Goal: Task Accomplishment & Management: Use online tool/utility

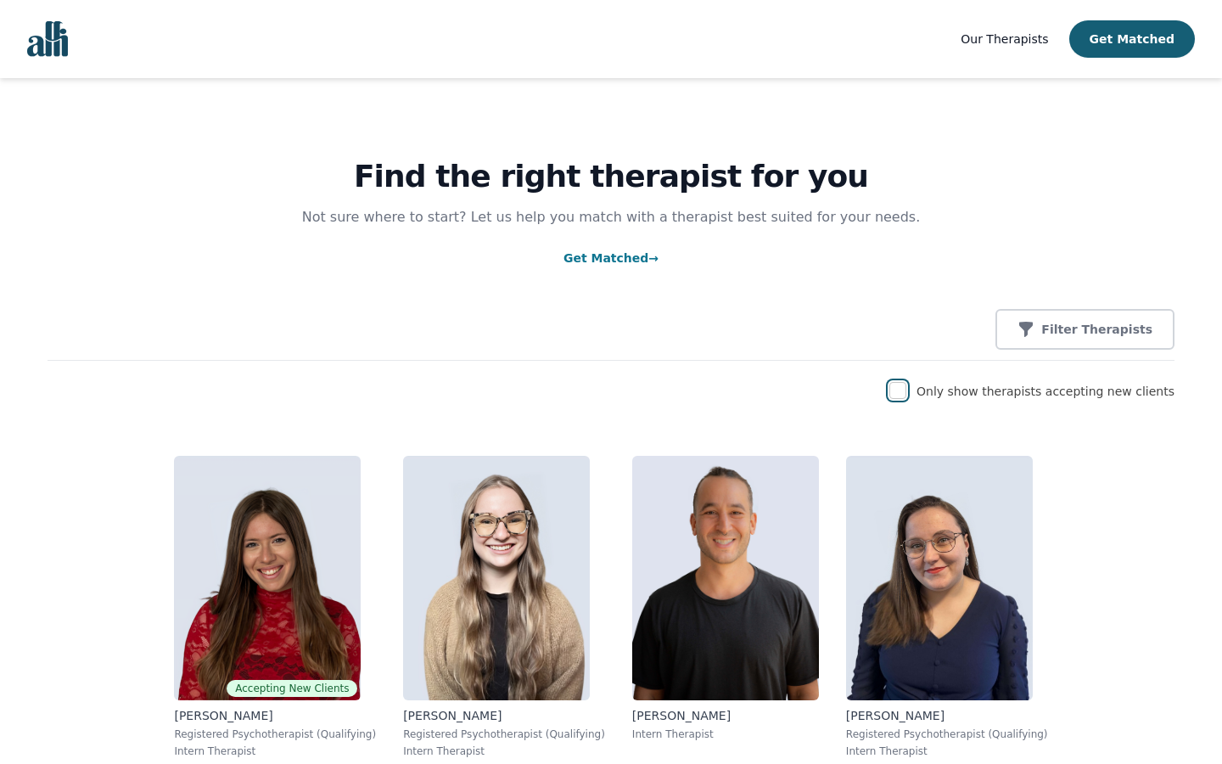
click at [907, 391] on input "checkbox" at bounding box center [898, 390] width 17 height 17
checkbox input "true"
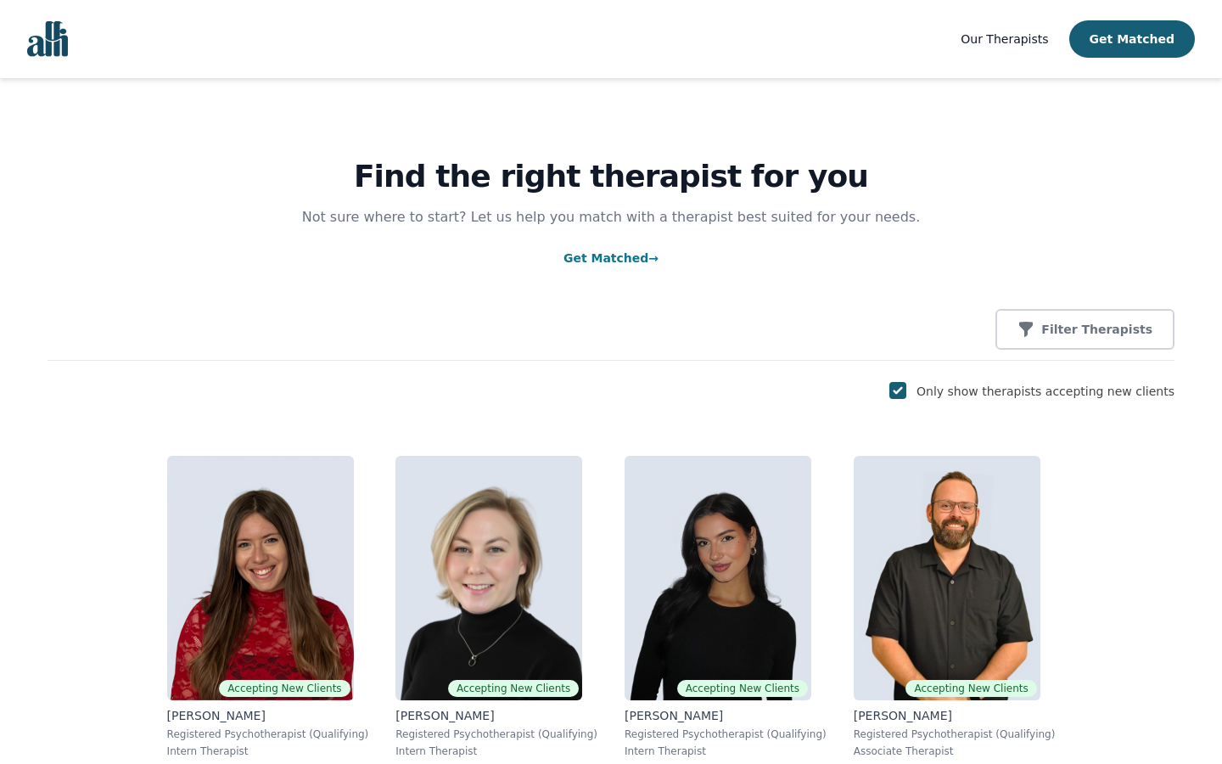
click at [1093, 330] on p "Filter Therapists" at bounding box center [1097, 329] width 111 height 17
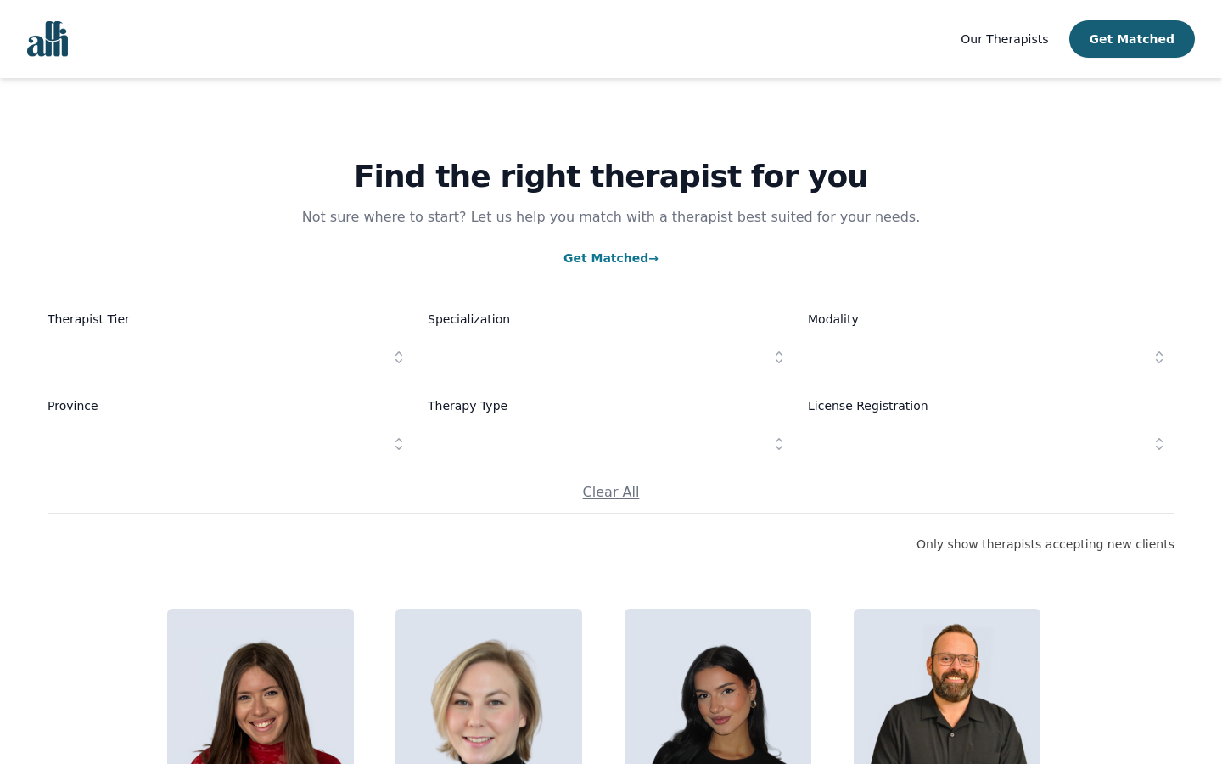
scroll to position [111, 0]
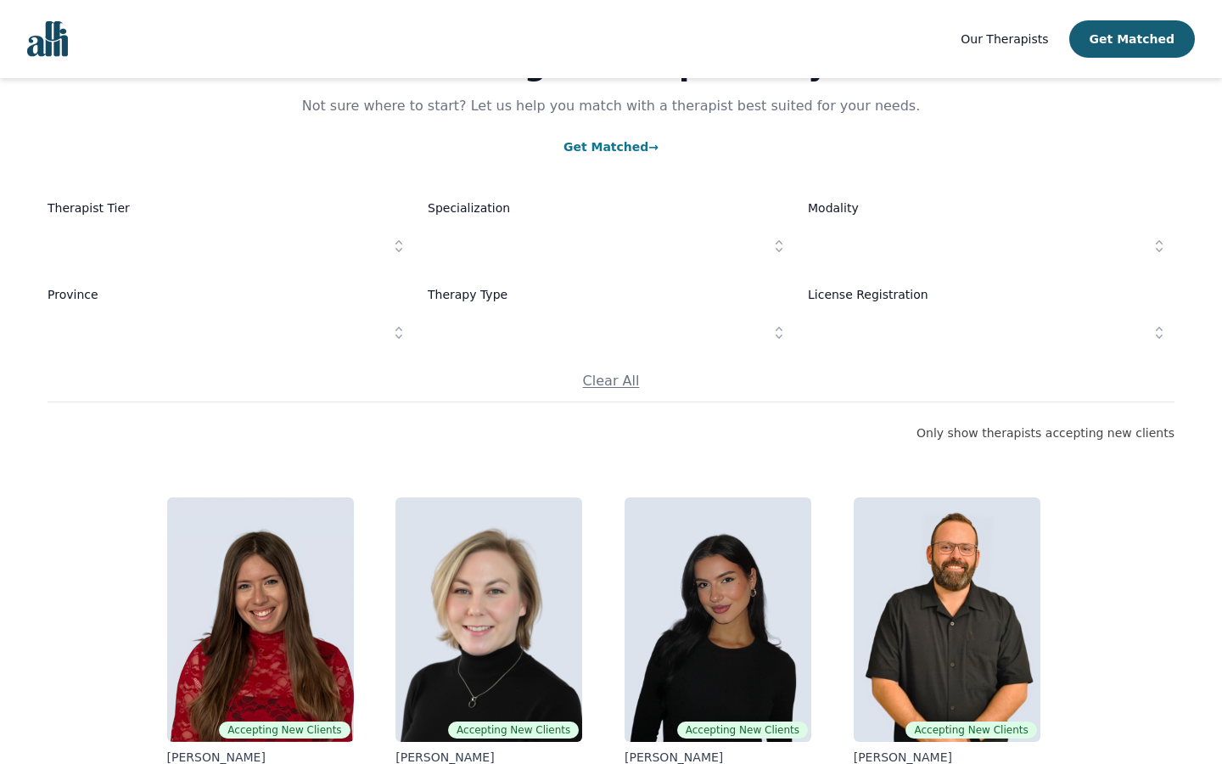
click at [231, 247] on input "text" at bounding box center [231, 246] width 367 height 49
type input "reboot"
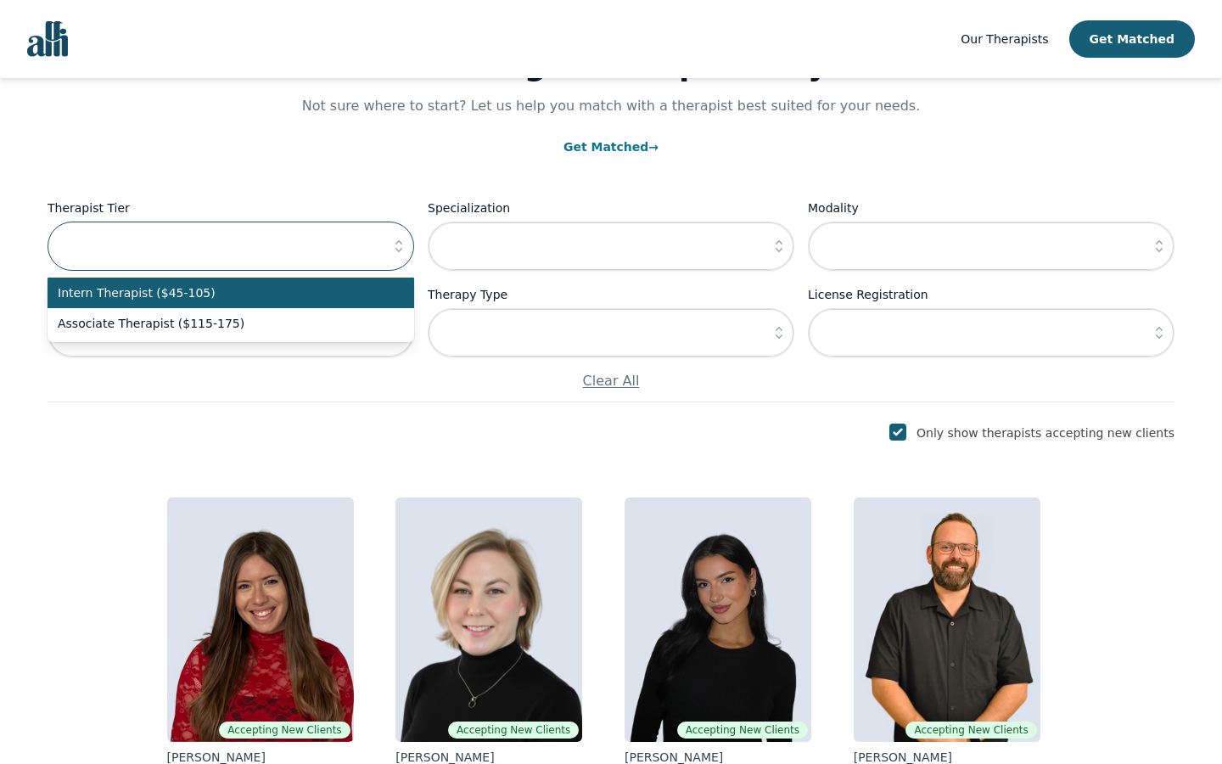
click at [231, 247] on input "text" at bounding box center [231, 246] width 367 height 49
click at [611, 247] on input "text" at bounding box center [611, 246] width 367 height 49
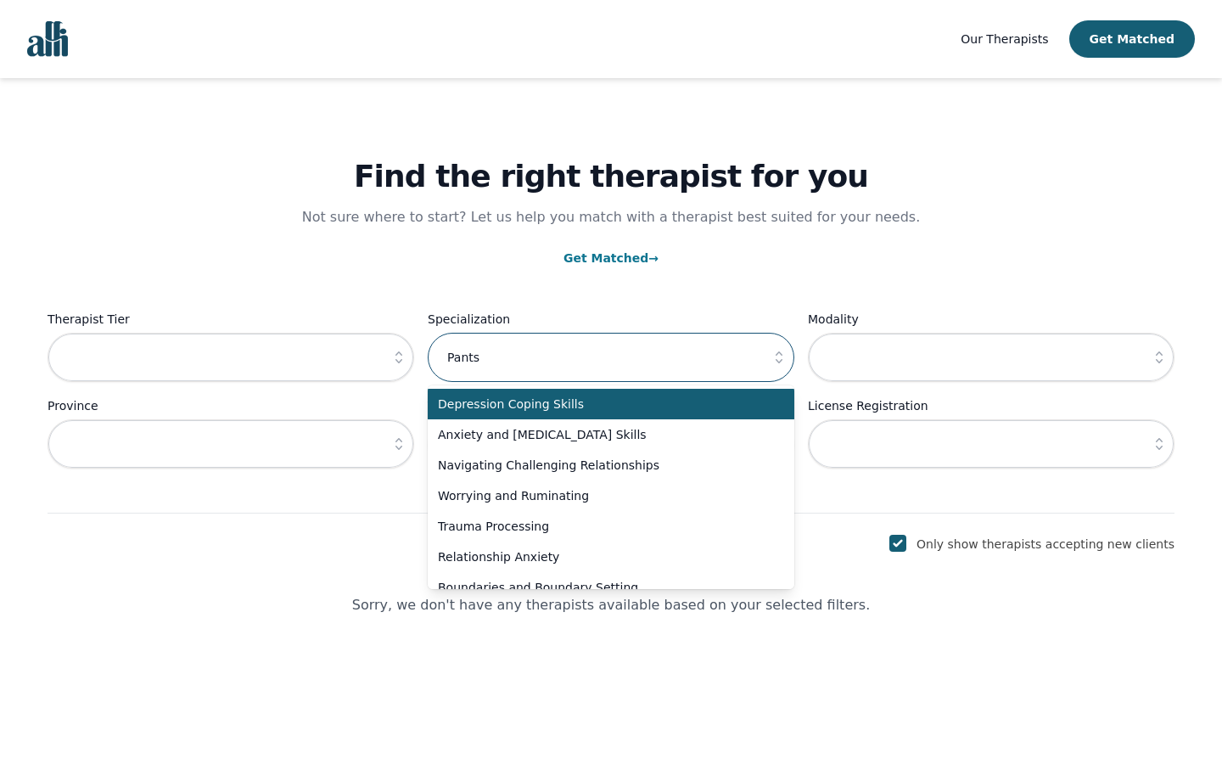
scroll to position [0, 0]
type input "Pants"
click at [611, 358] on input "text" at bounding box center [611, 357] width 367 height 49
click at [991, 358] on input "text" at bounding box center [991, 357] width 367 height 49
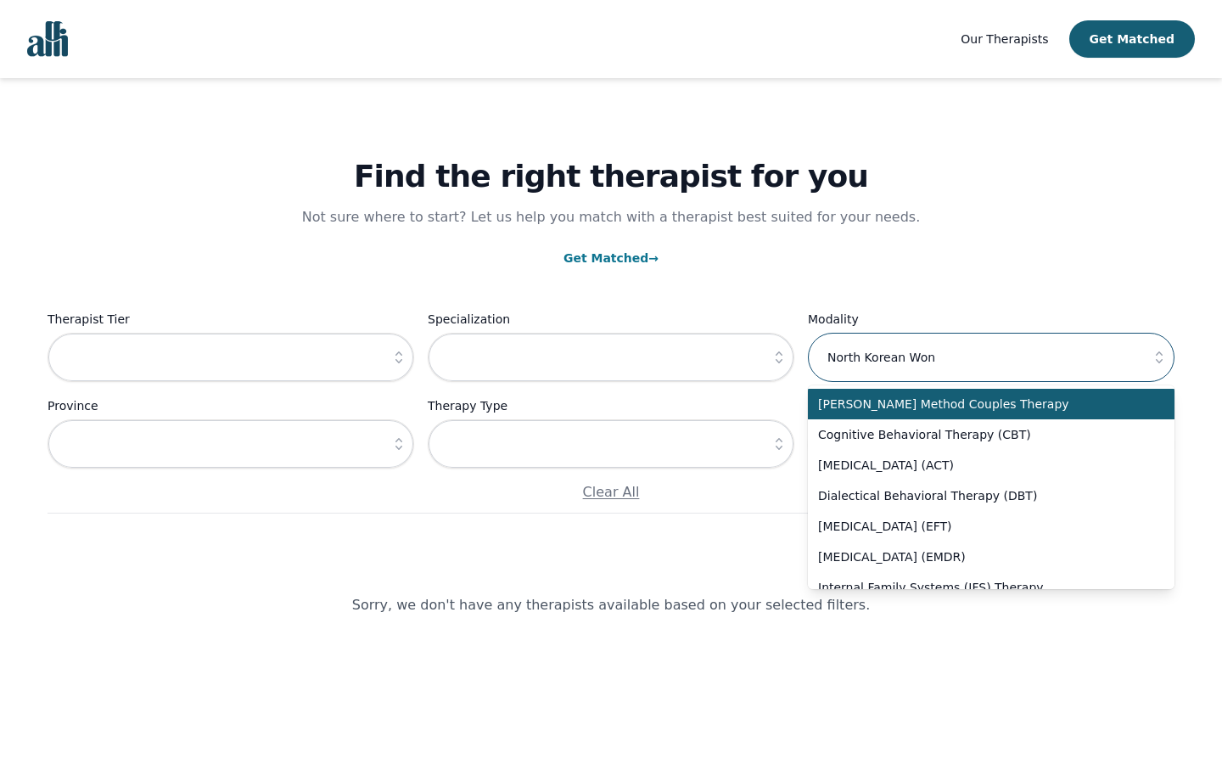
type input "North Korean Won"
click at [991, 358] on input "text" at bounding box center [991, 357] width 367 height 49
click at [231, 445] on input "text" at bounding box center [231, 443] width 367 height 49
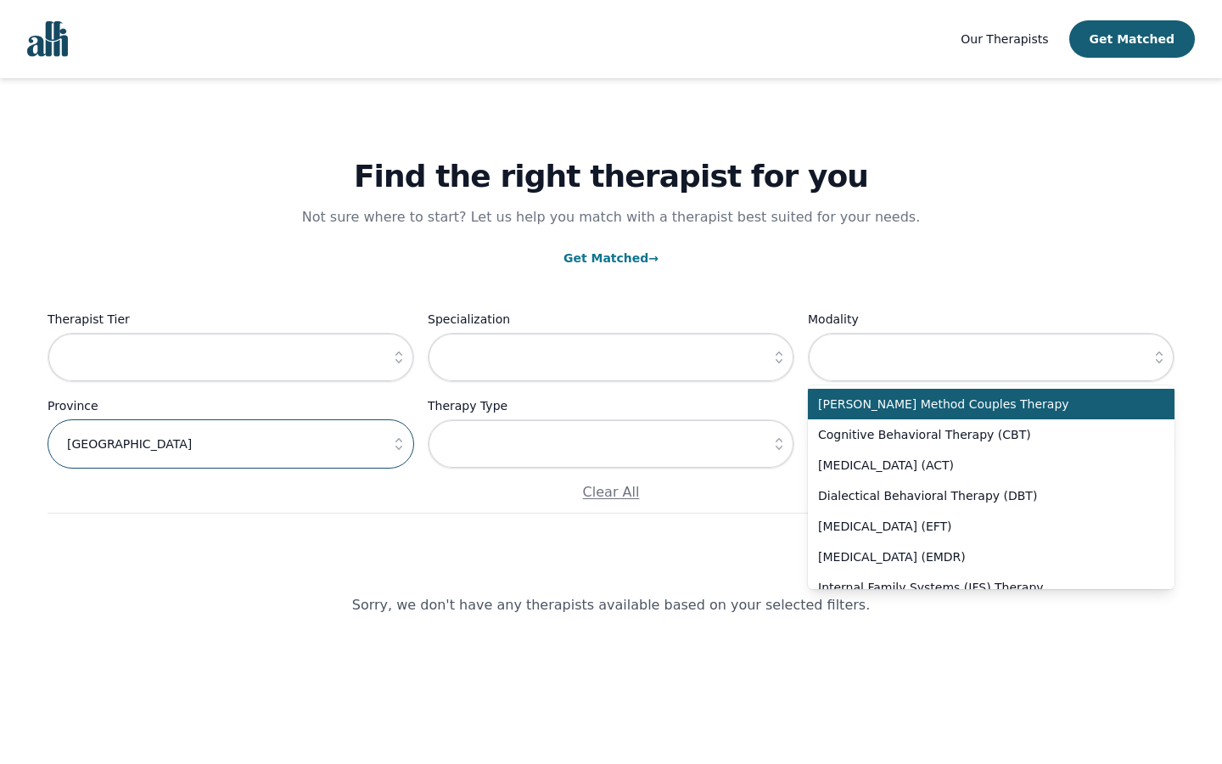
type input "[GEOGRAPHIC_DATA]"
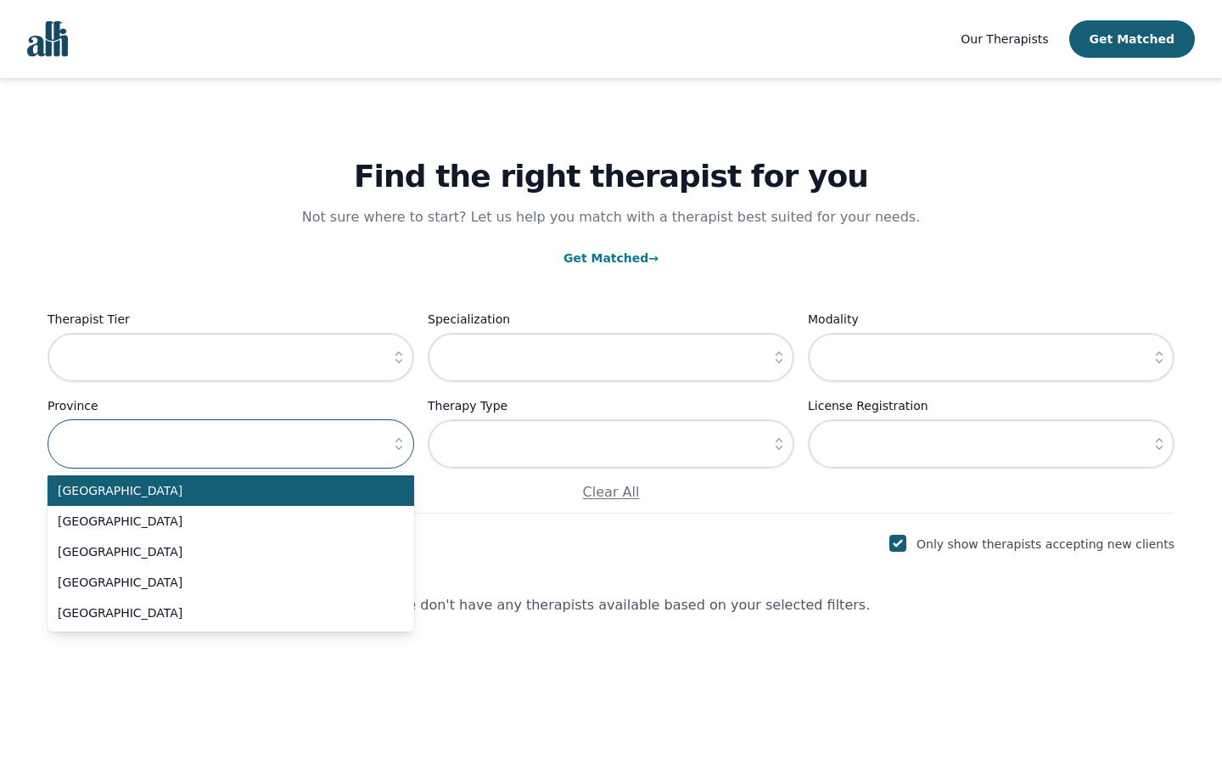
click at [231, 445] on input "text" at bounding box center [231, 443] width 367 height 49
type input "grow"
click at [231, 445] on input "text" at bounding box center [231, 443] width 367 height 49
click at [611, 445] on input "text" at bounding box center [611, 443] width 367 height 49
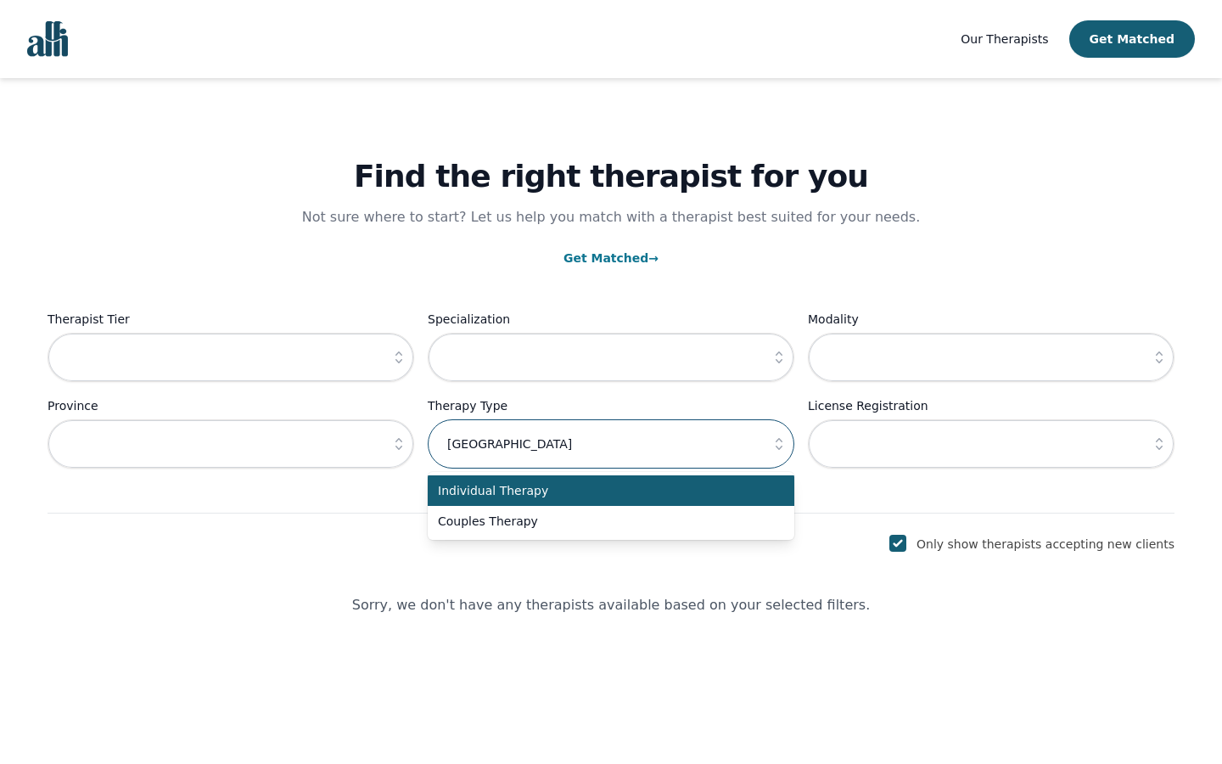
type input "[GEOGRAPHIC_DATA]"
click at [611, 445] on input "text" at bounding box center [611, 443] width 367 height 49
click at [991, 445] on input "text" at bounding box center [991, 443] width 367 height 49
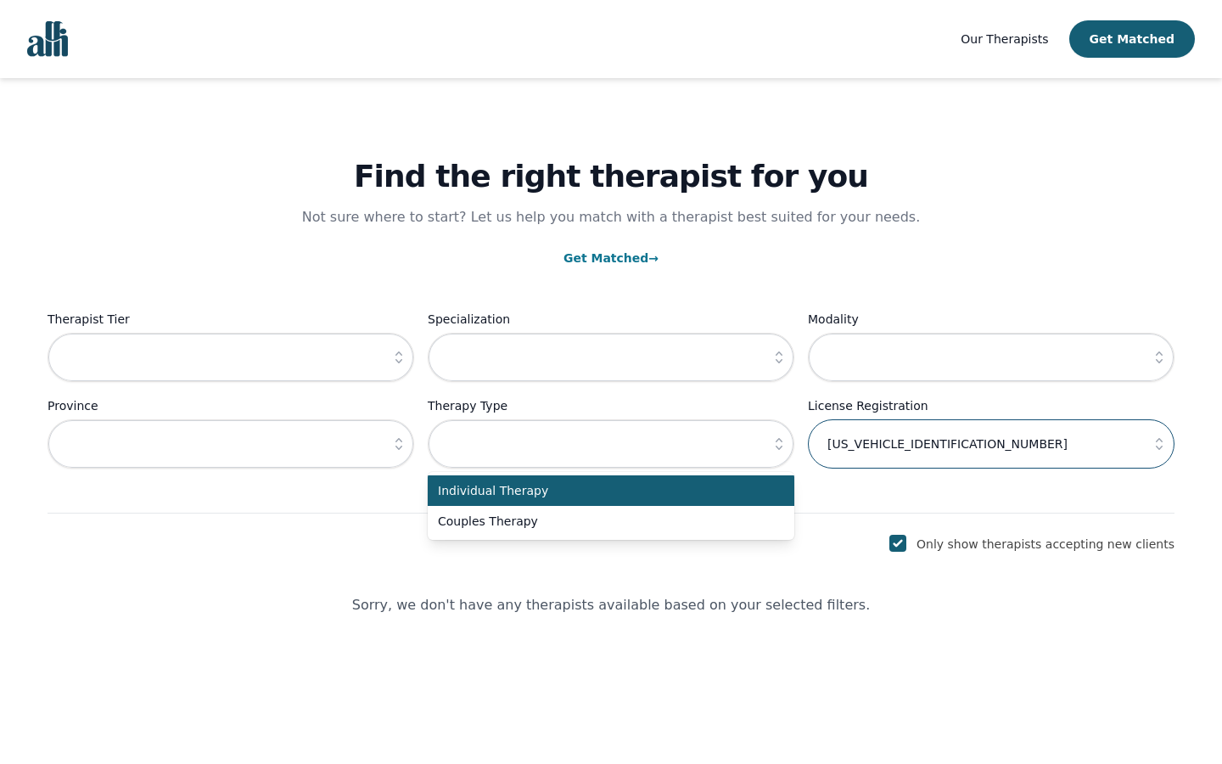
type input "[US_VEHICLE_IDENTIFICATION_NUMBER]"
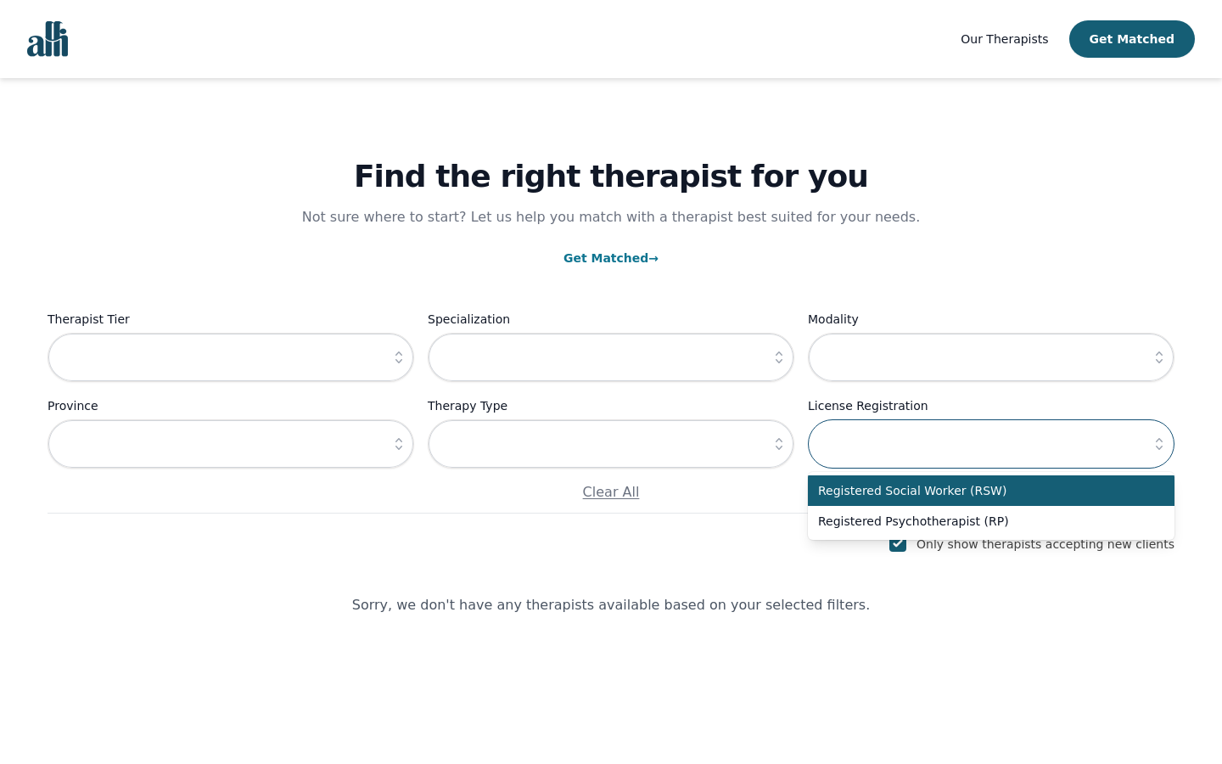
click at [991, 445] on input "text" at bounding box center [991, 443] width 367 height 49
type input "Guyana Dollar"
click at [991, 445] on input "text" at bounding box center [991, 443] width 367 height 49
click at [907, 544] on input "checkbox" at bounding box center [898, 543] width 17 height 17
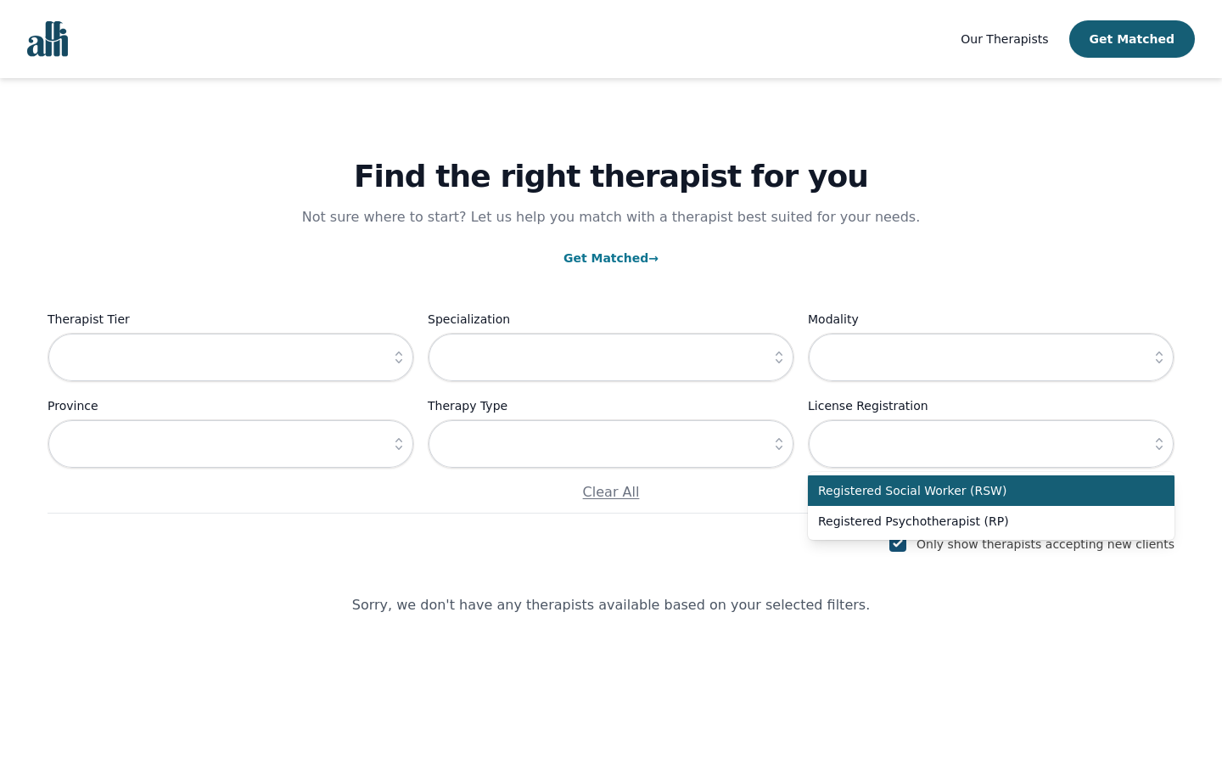
checkbox input "false"
click at [231, 358] on input "text" at bounding box center [231, 357] width 367 height 49
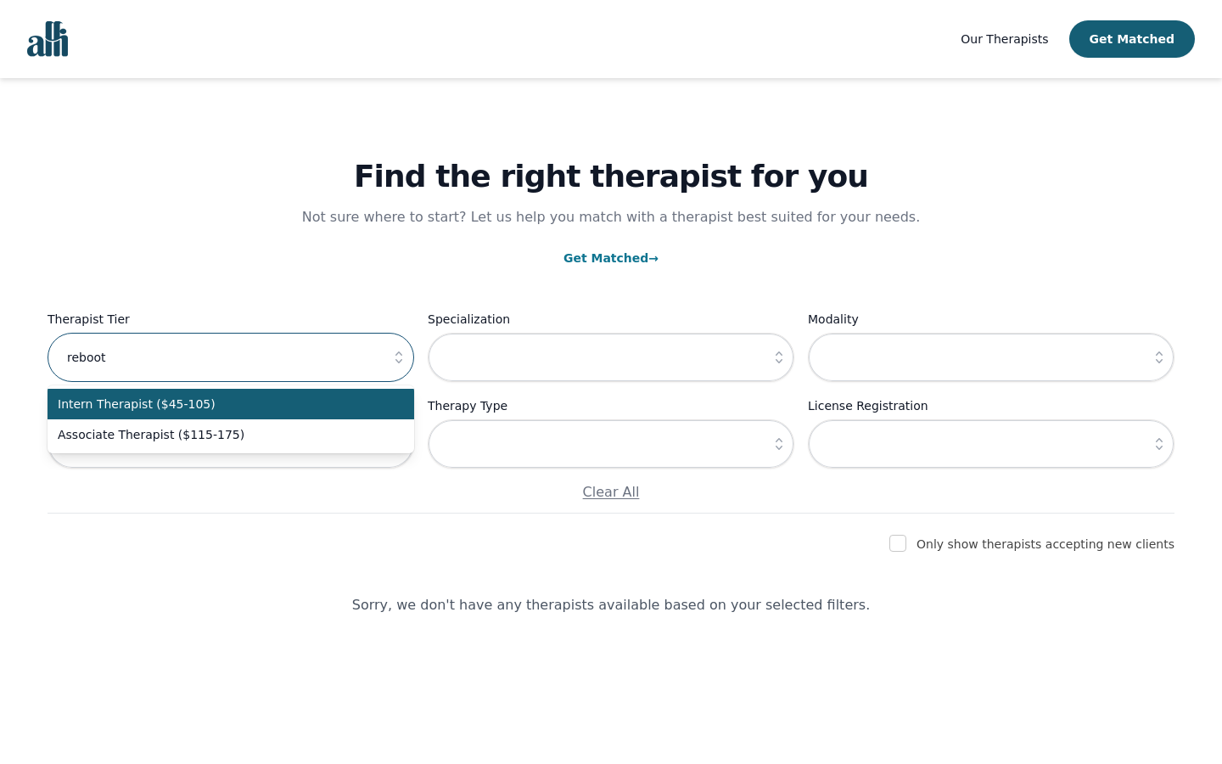
type input "reboot"
click at [611, 358] on input "text" at bounding box center [611, 357] width 367 height 49
type input "Pants"
click at [991, 358] on input "text" at bounding box center [991, 357] width 367 height 49
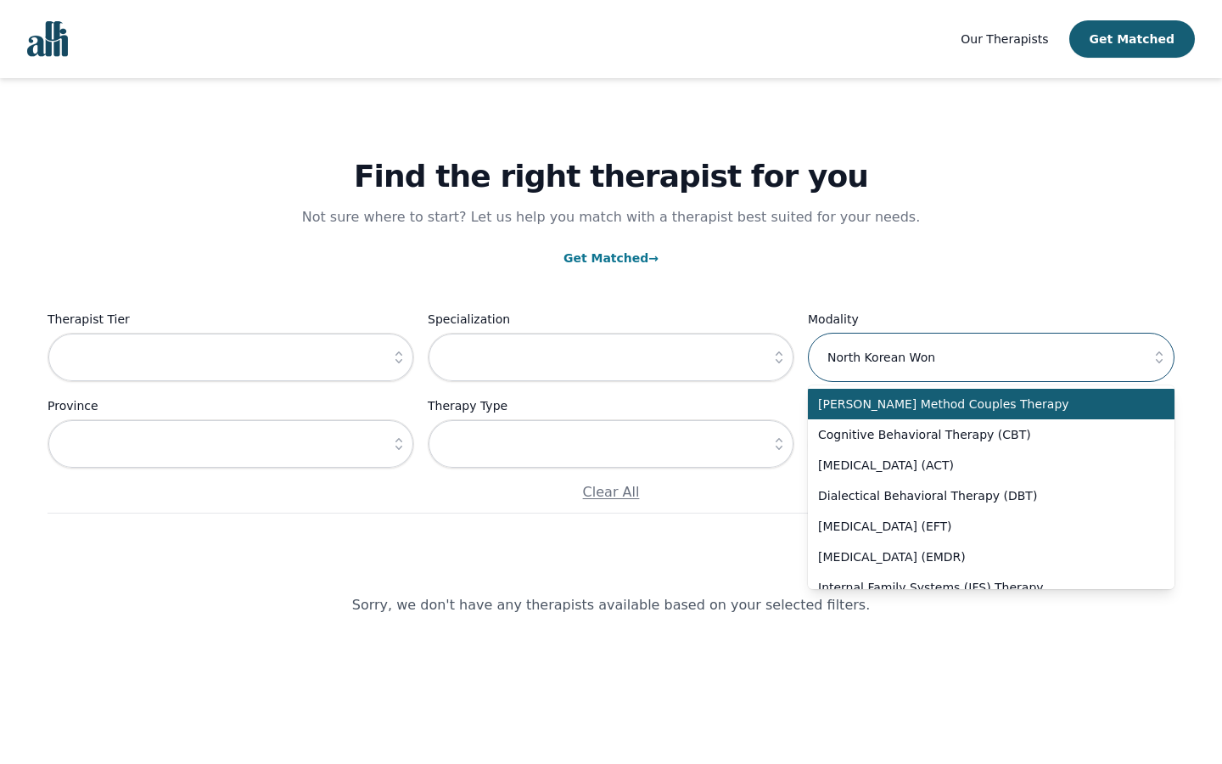
type input "North Korean Won"
click at [231, 445] on input "text" at bounding box center [231, 443] width 367 height 49
type input "M"
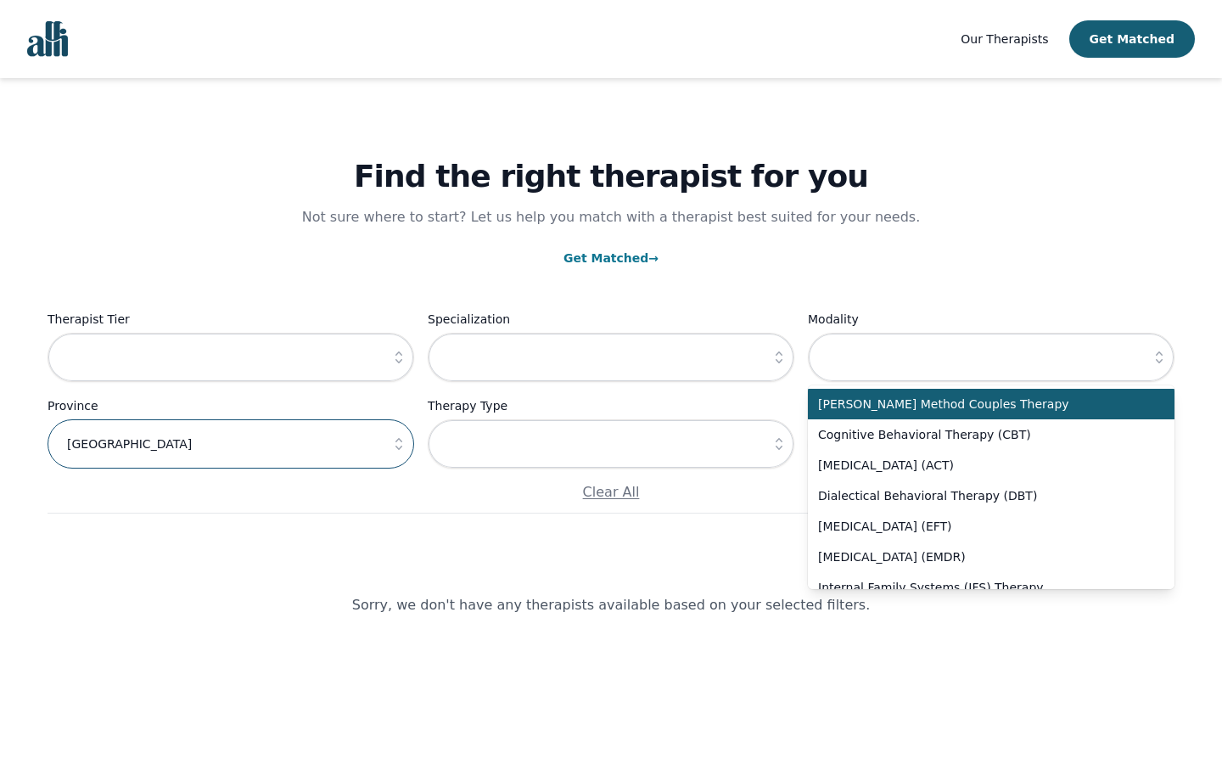
type input "[GEOGRAPHIC_DATA]"
click at [611, 445] on input "text" at bounding box center [611, 443] width 367 height 49
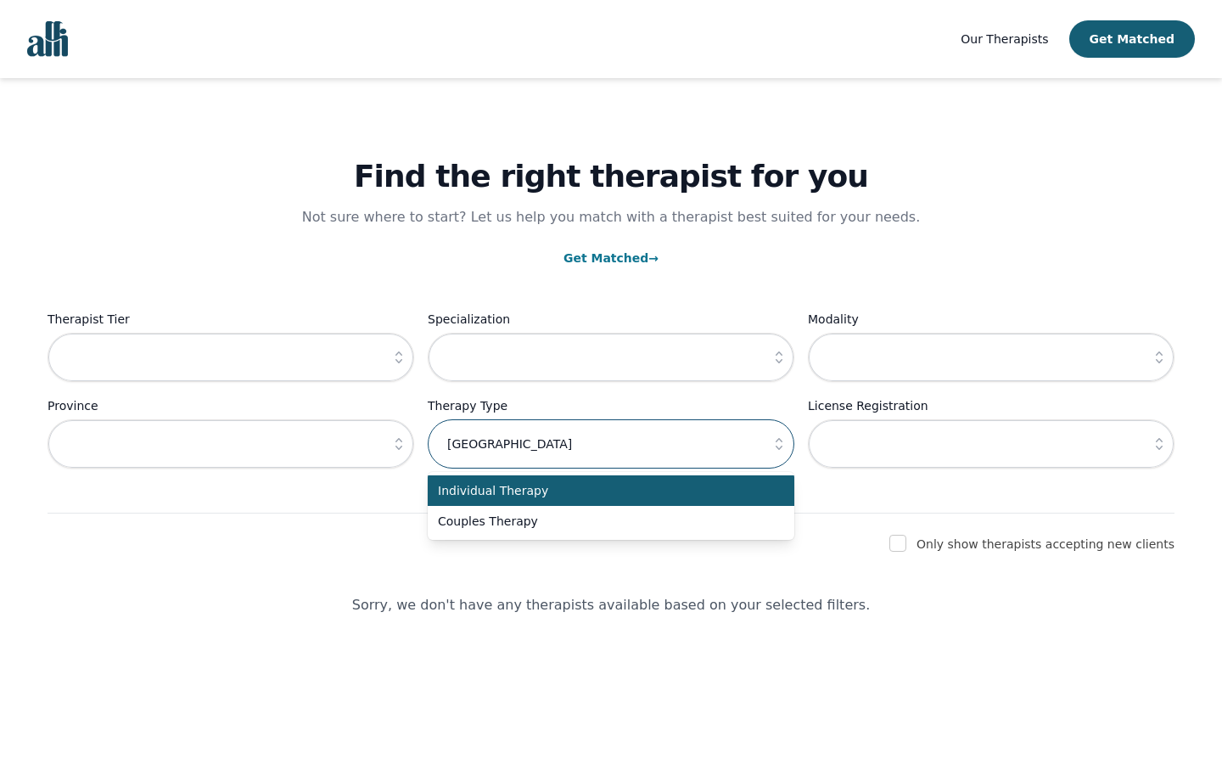
type input "[GEOGRAPHIC_DATA]"
click at [991, 445] on input "text" at bounding box center [991, 443] width 367 height 49
type input "FE"
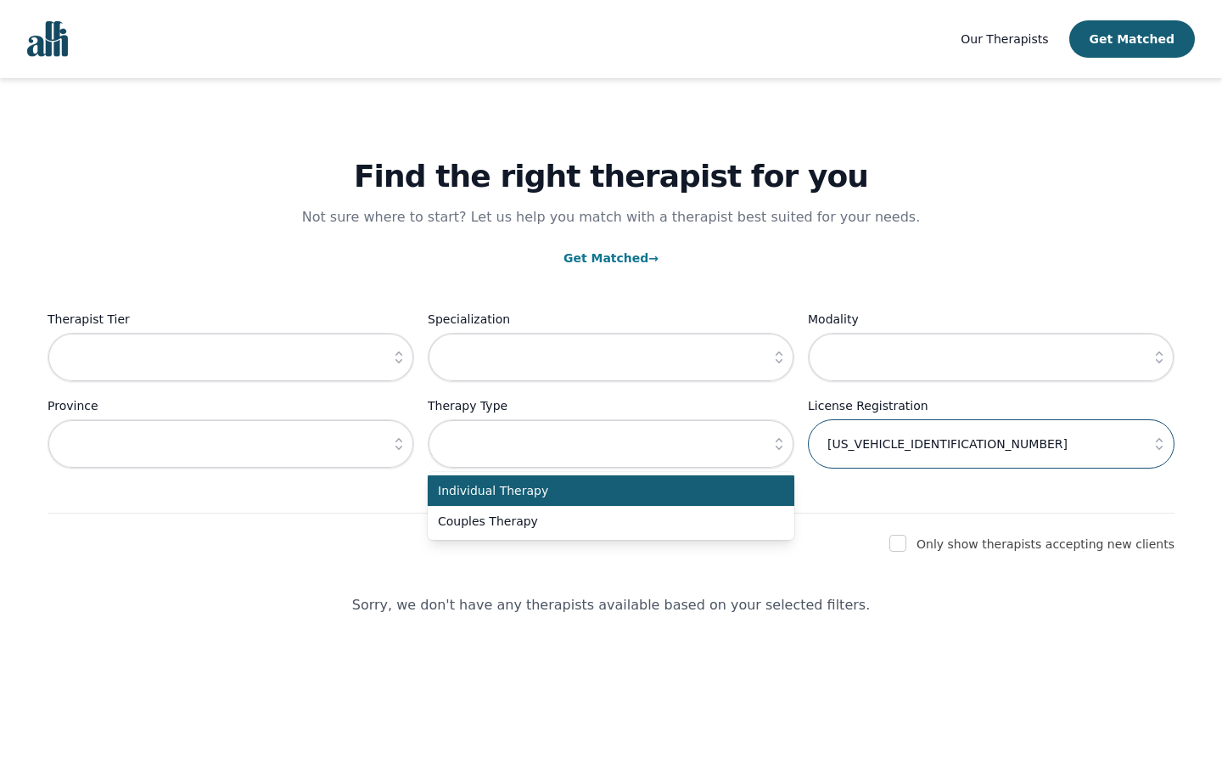
type input "[US_VEHICLE_IDENTIFICATION_NUMBER]"
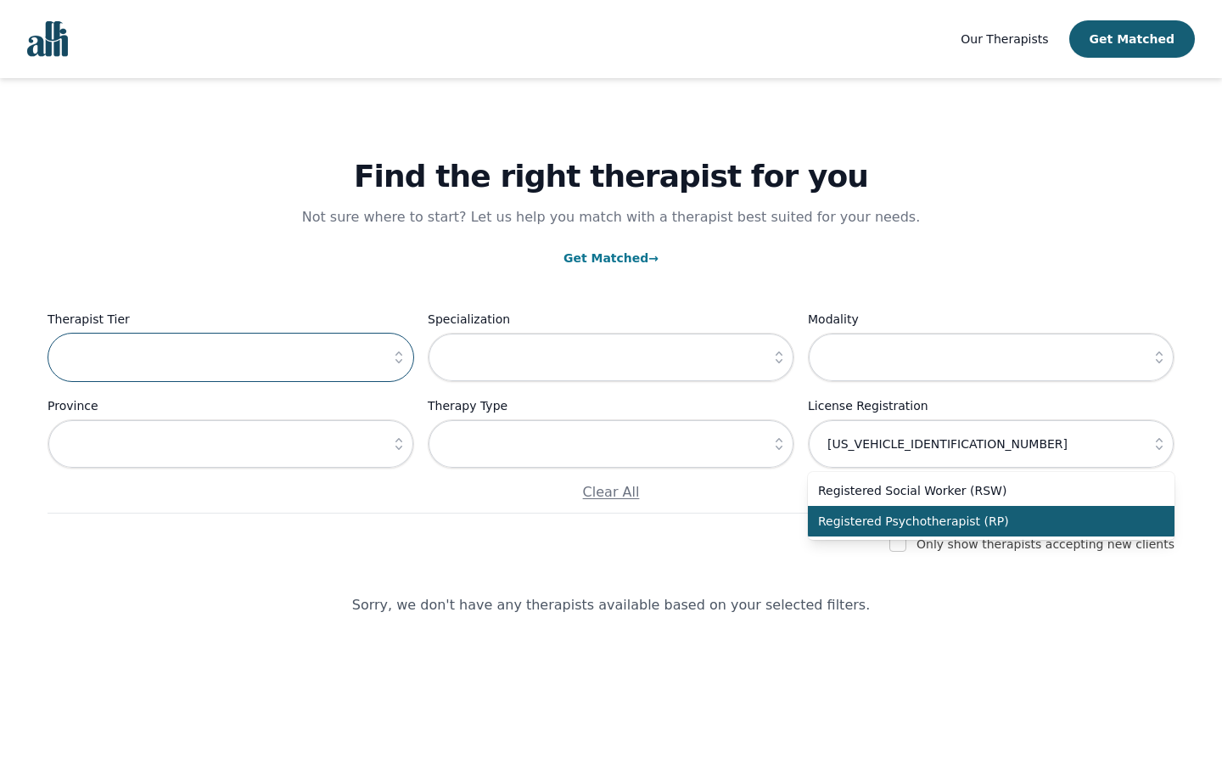
click at [231, 358] on input "text" at bounding box center [231, 357] width 367 height 49
type input "[GEOGRAPHIC_DATA]"
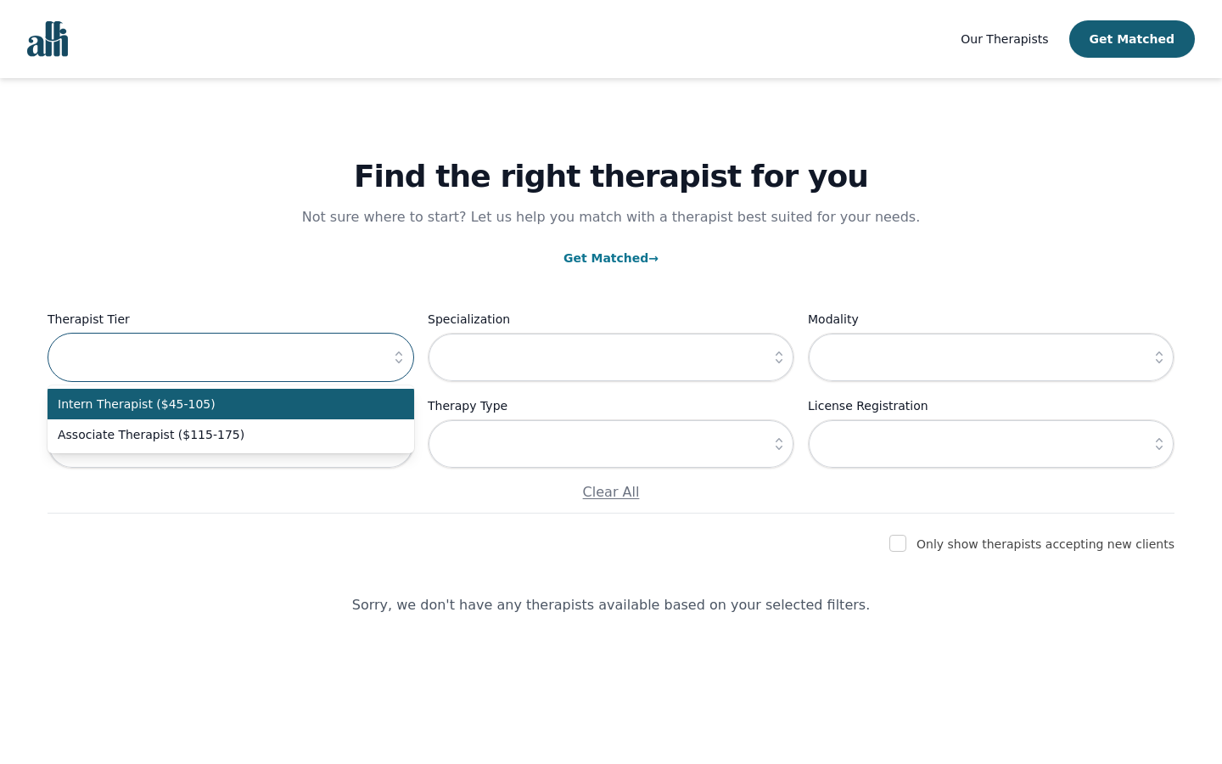
click at [231, 358] on input "text" at bounding box center [231, 357] width 367 height 49
click at [611, 358] on input "text" at bounding box center [611, 357] width 367 height 49
type input "payment"
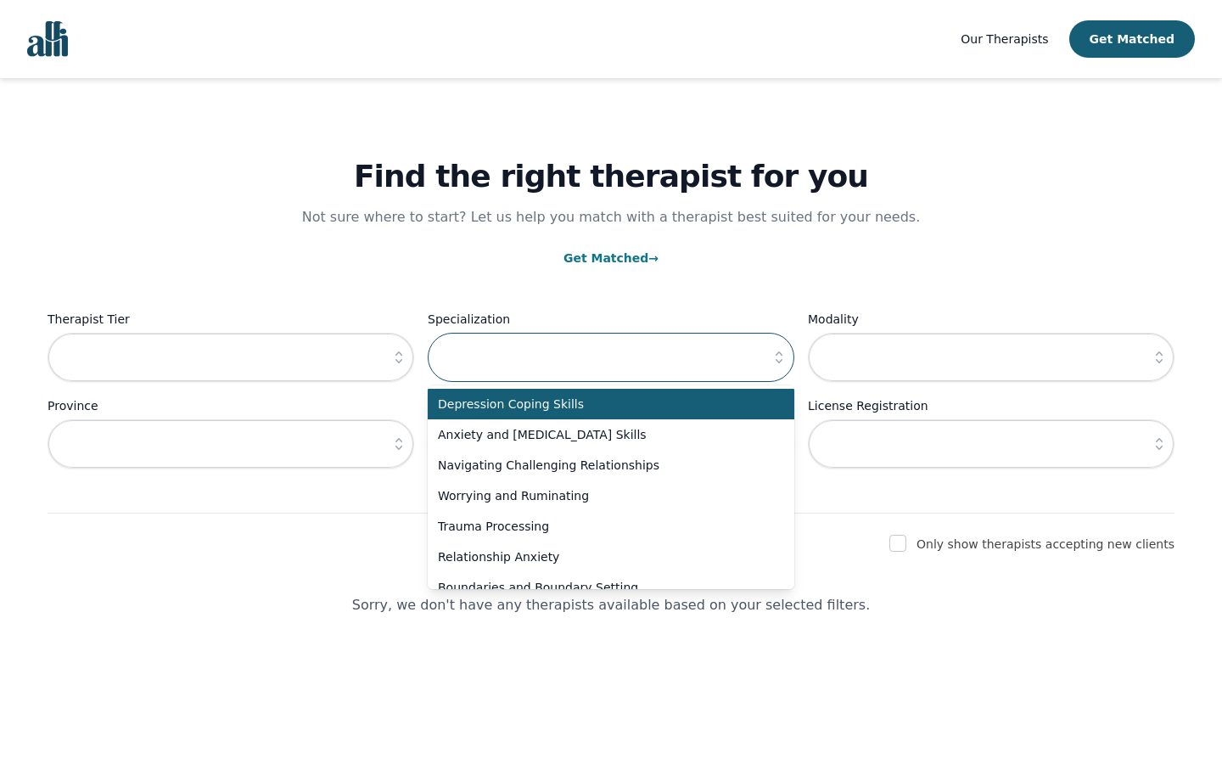
click at [611, 358] on input "text" at bounding box center [611, 357] width 367 height 49
click at [991, 358] on input "text" at bounding box center [991, 357] width 367 height 49
type input "Wooden"
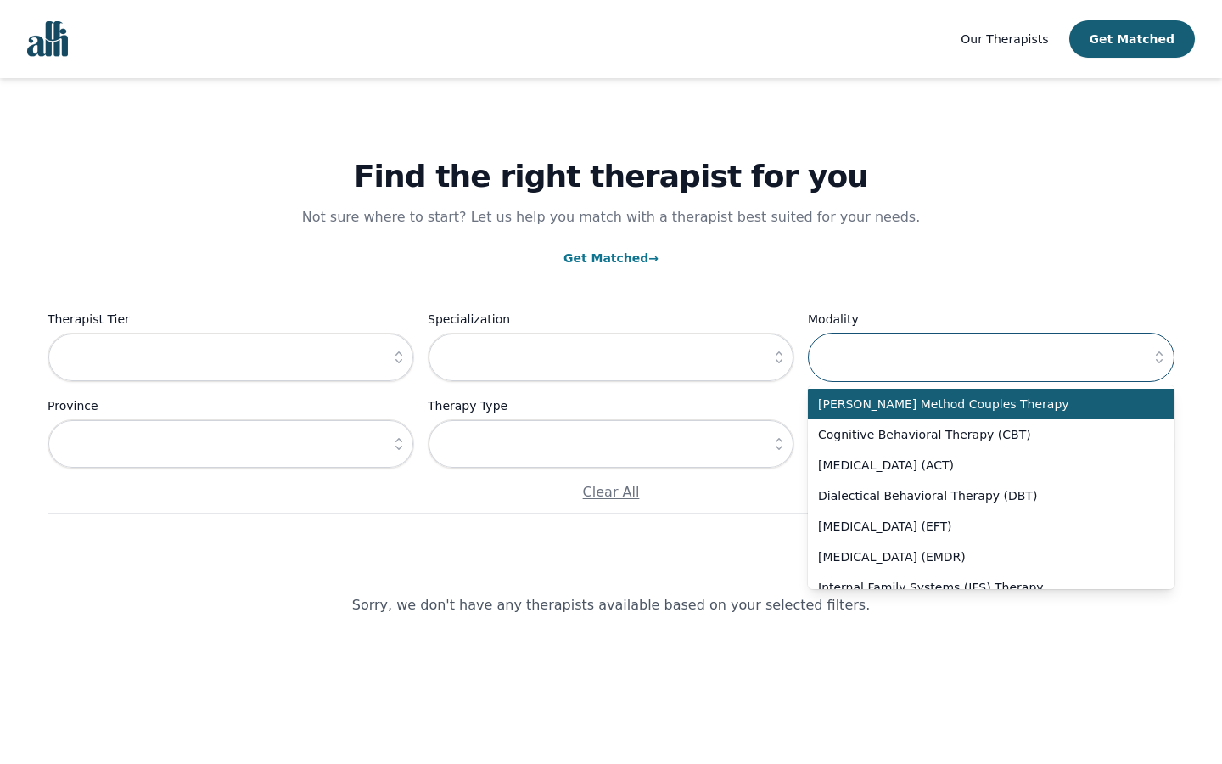
click at [991, 358] on input "text" at bounding box center [991, 357] width 367 height 49
click at [231, 445] on input "text" at bounding box center [231, 443] width 367 height 49
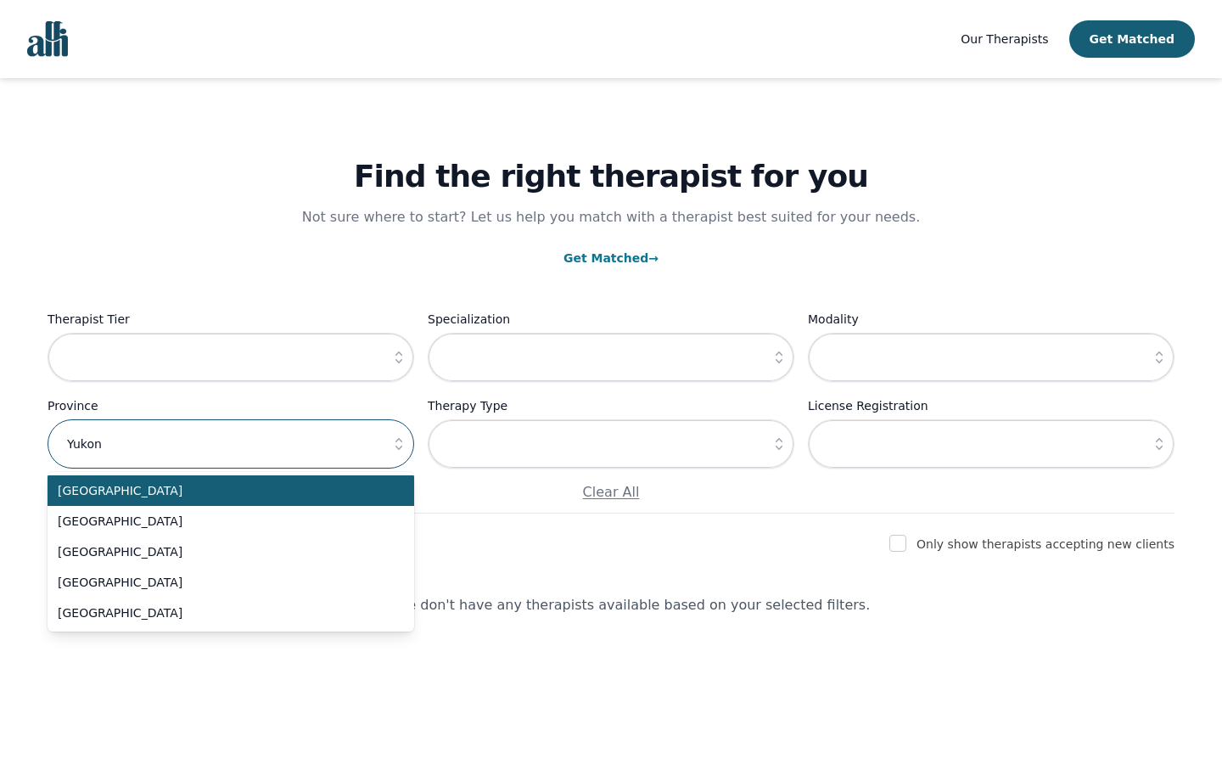
type input "Yukon"
click at [231, 445] on input "text" at bounding box center [231, 443] width 367 height 49
type input "Cape"
click at [231, 445] on input "text" at bounding box center [231, 443] width 367 height 49
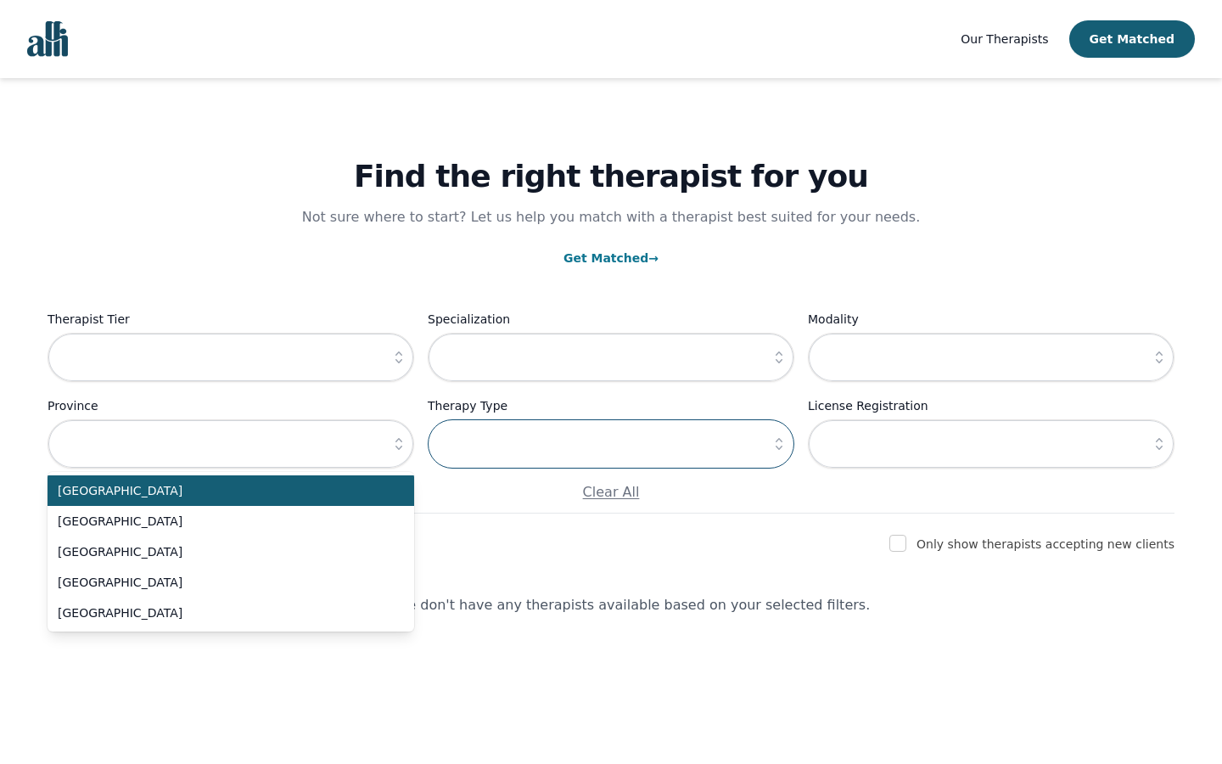
click at [611, 445] on input "text" at bounding box center [611, 443] width 367 height 49
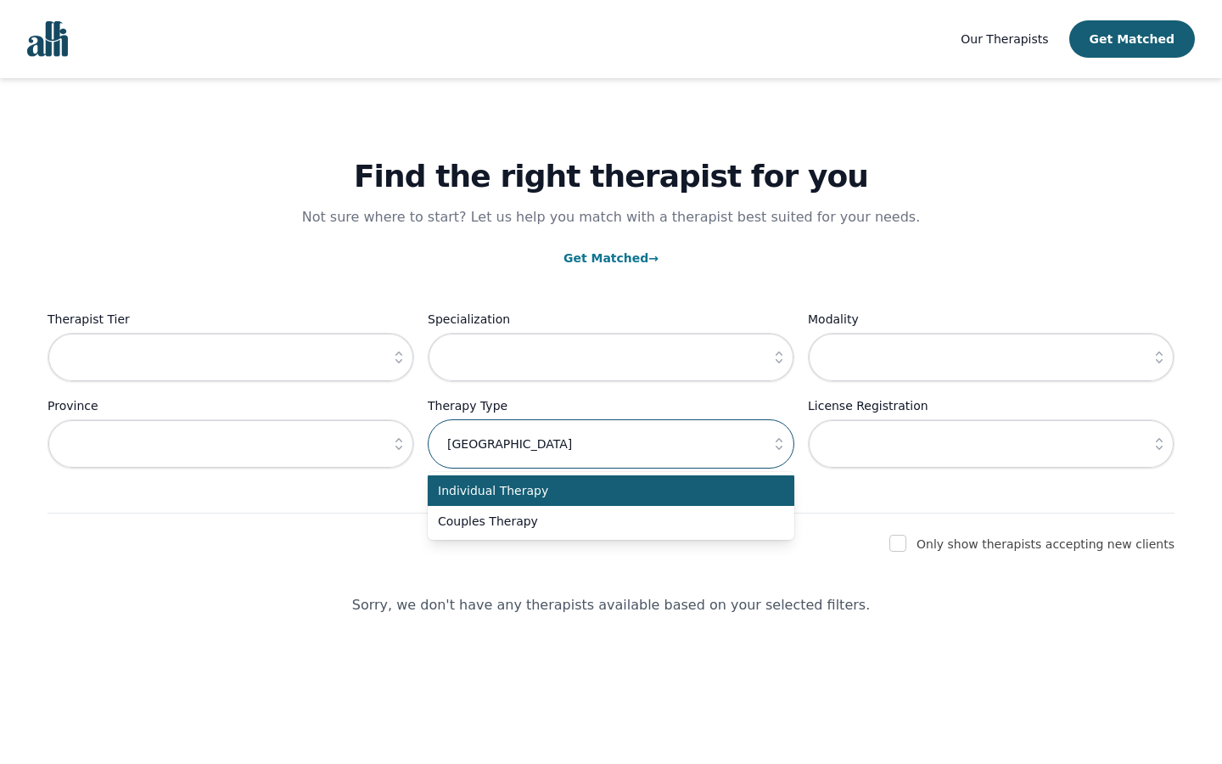
type input "[GEOGRAPHIC_DATA]"
click at [611, 445] on input "text" at bounding box center [611, 443] width 367 height 49
click at [991, 445] on input "text" at bounding box center [991, 443] width 367 height 49
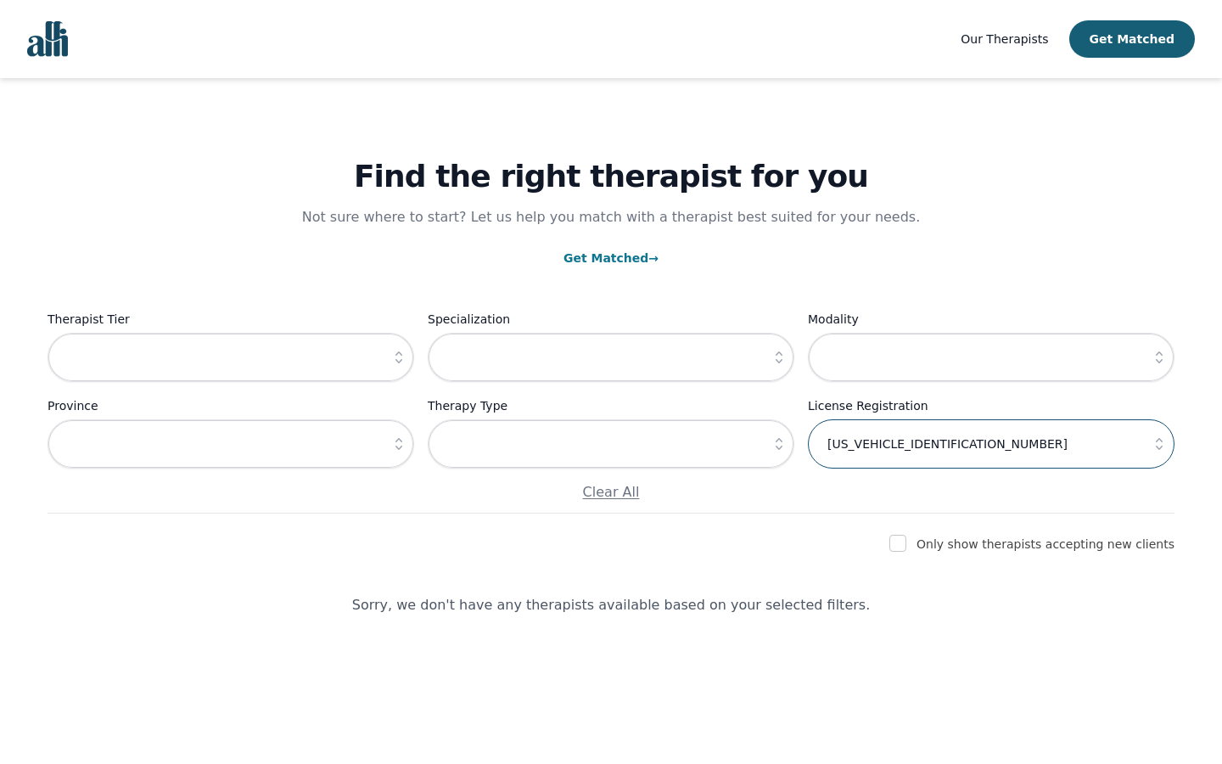
type input "[US_VEHICLE_IDENTIFICATION_NUMBER]"
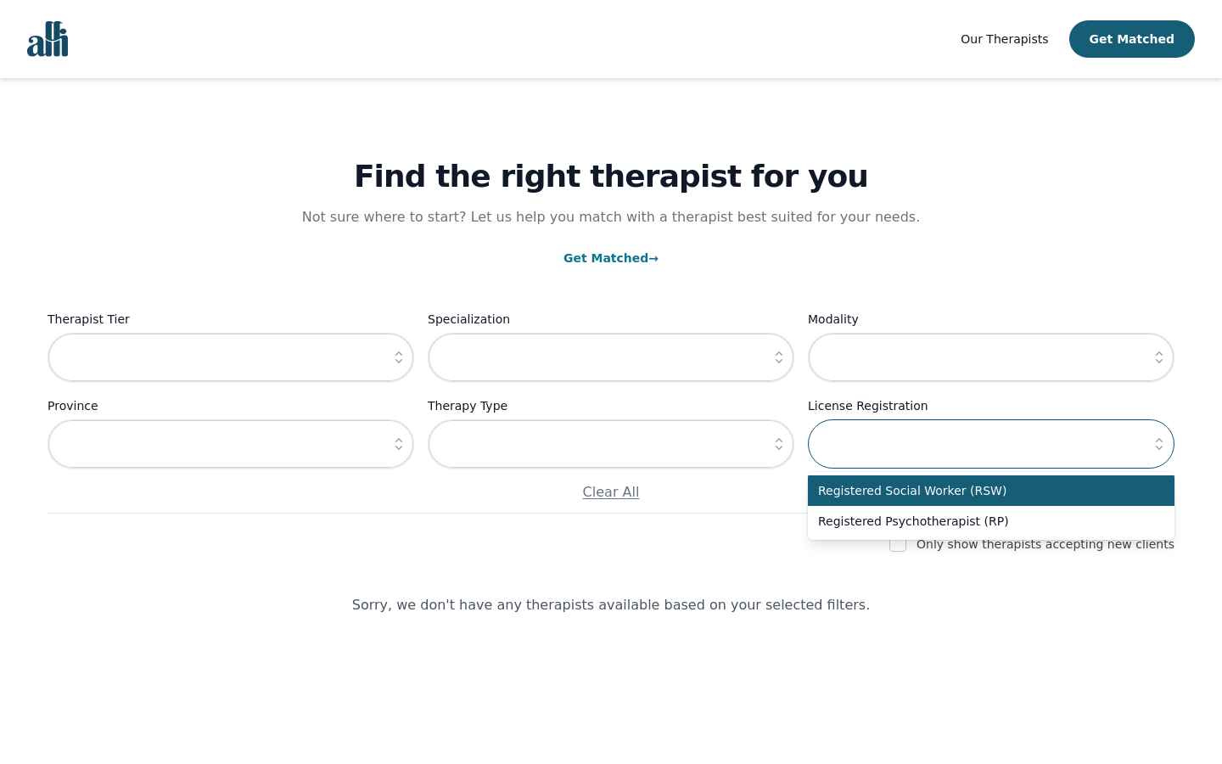
click at [991, 445] on input "text" at bounding box center [991, 443] width 367 height 49
type input "Representative"
click at [991, 445] on input "text" at bounding box center [991, 443] width 367 height 49
click at [907, 544] on input "checkbox" at bounding box center [898, 543] width 17 height 17
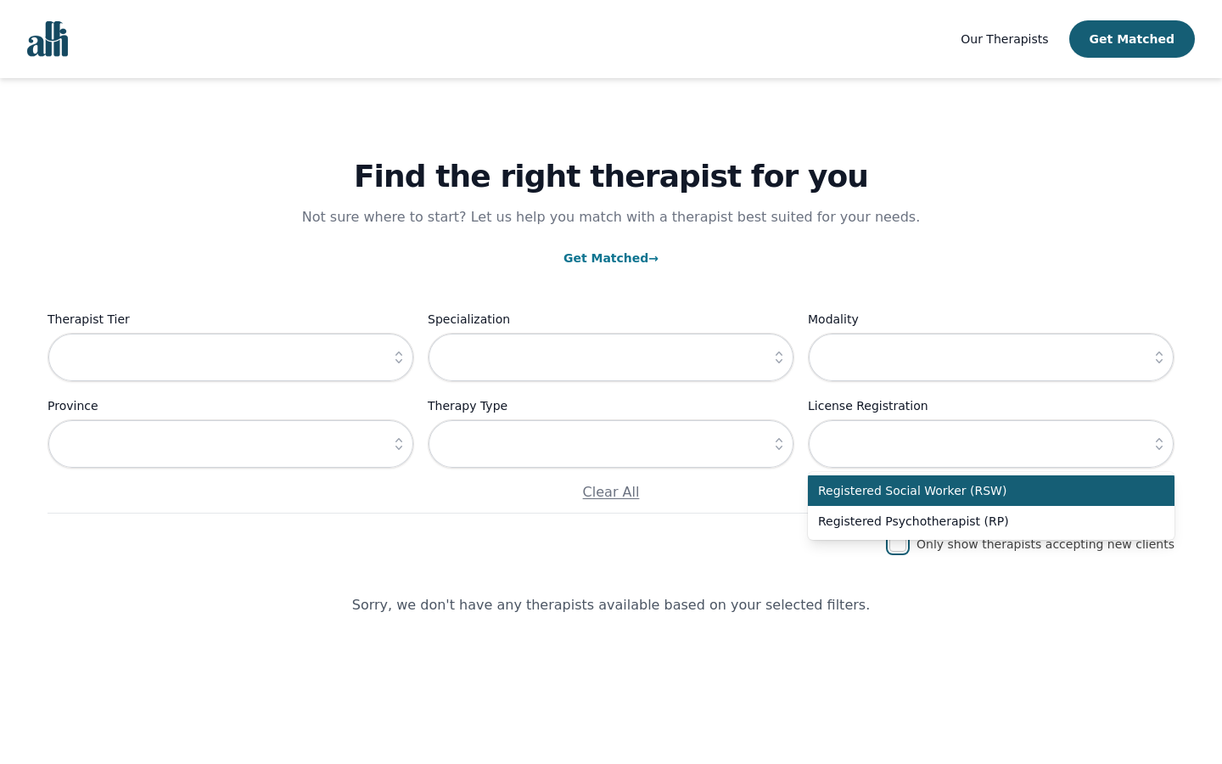
checkbox input "true"
click at [231, 358] on input "text" at bounding box center [231, 357] width 367 height 49
type input "[GEOGRAPHIC_DATA]"
click at [611, 358] on input "text" at bounding box center [611, 357] width 367 height 49
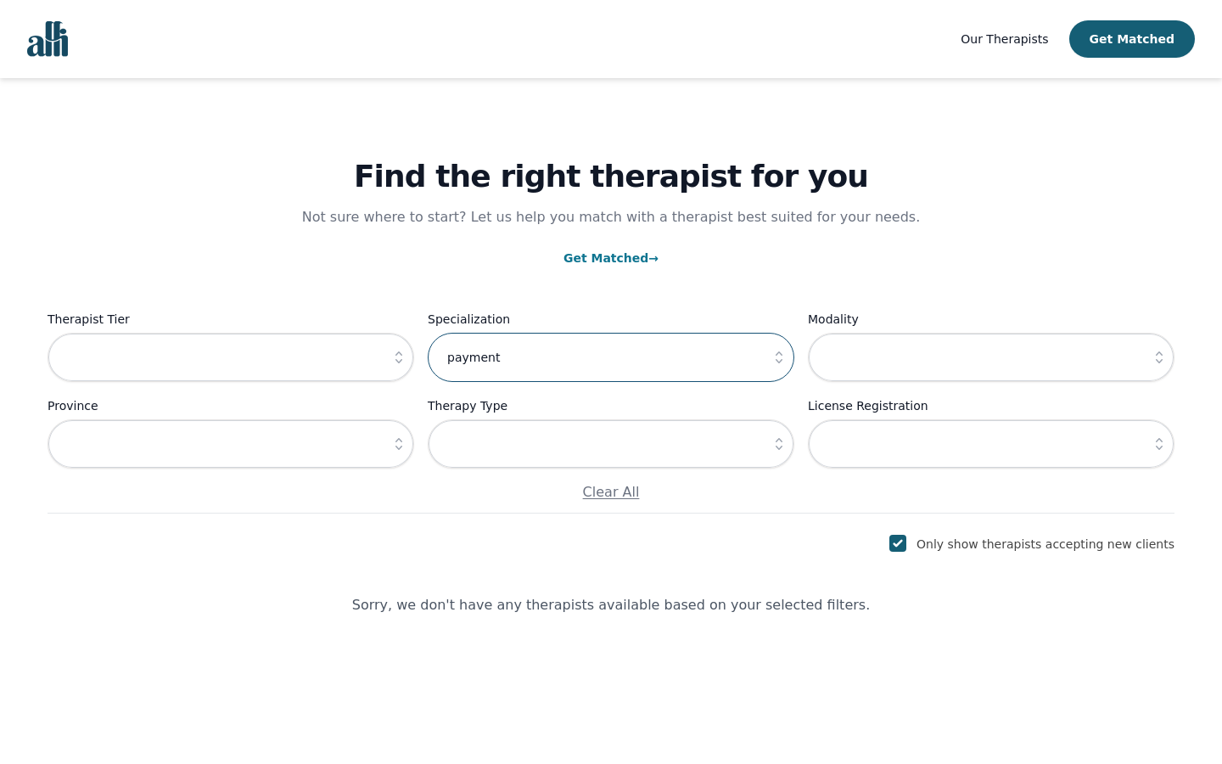
type input "payment"
click at [991, 358] on input "text" at bounding box center [991, 357] width 367 height 49
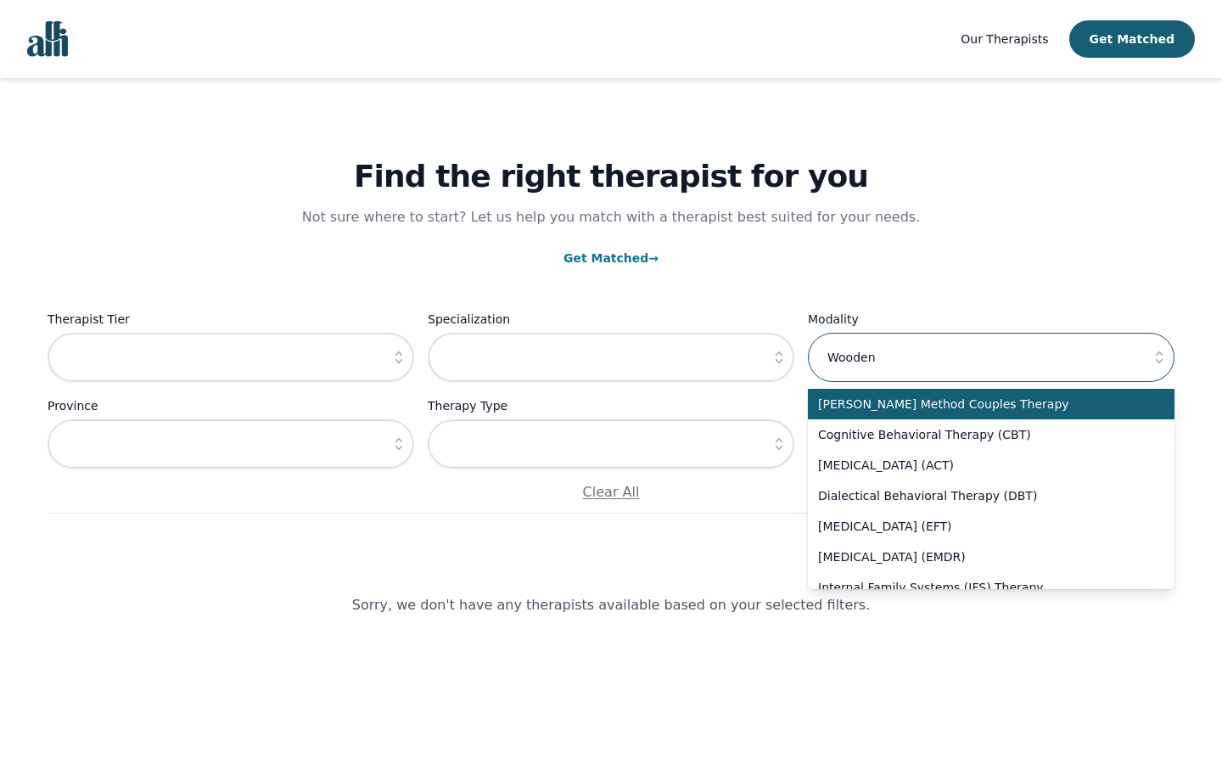
type input "Wooden"
click at [231, 445] on input "text" at bounding box center [231, 443] width 367 height 49
type input "Yukon"
click at [611, 445] on input "text" at bounding box center [611, 443] width 367 height 49
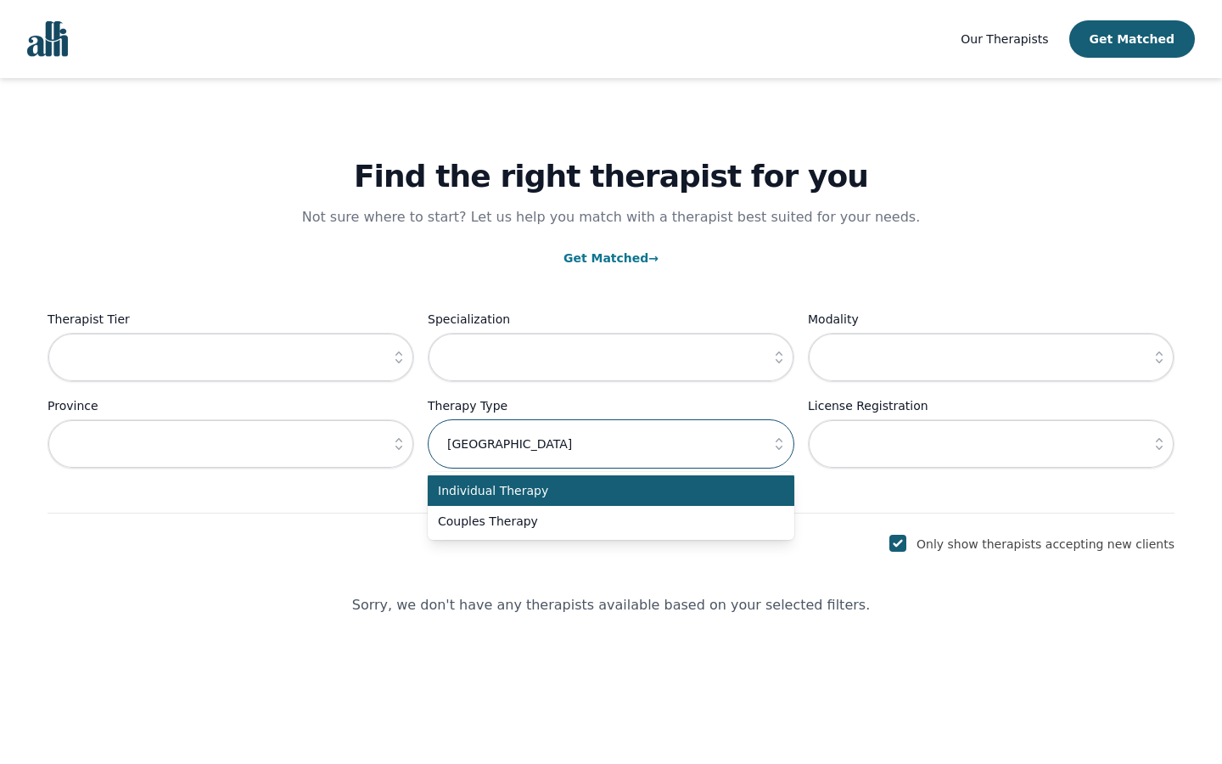
type input "[GEOGRAPHIC_DATA]"
click at [991, 445] on input "text" at bounding box center [991, 443] width 367 height 49
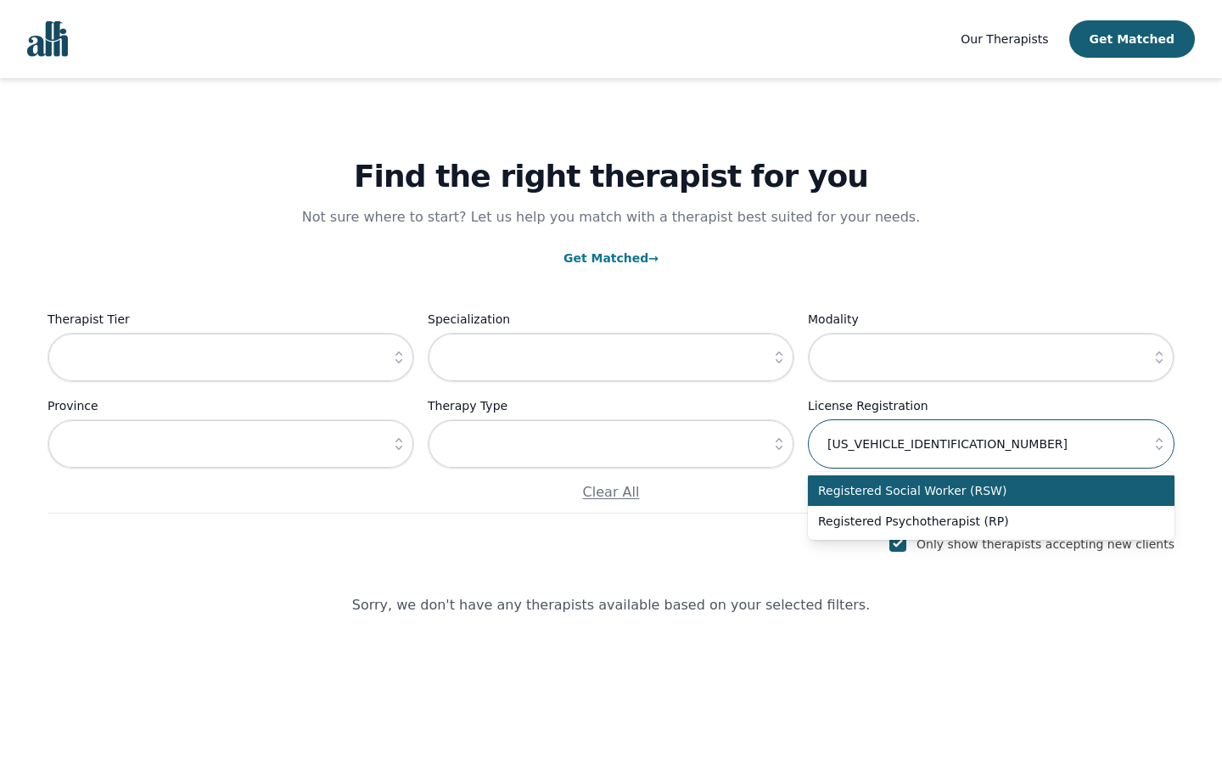
type input "[US_VEHICLE_IDENTIFICATION_NUMBER]"
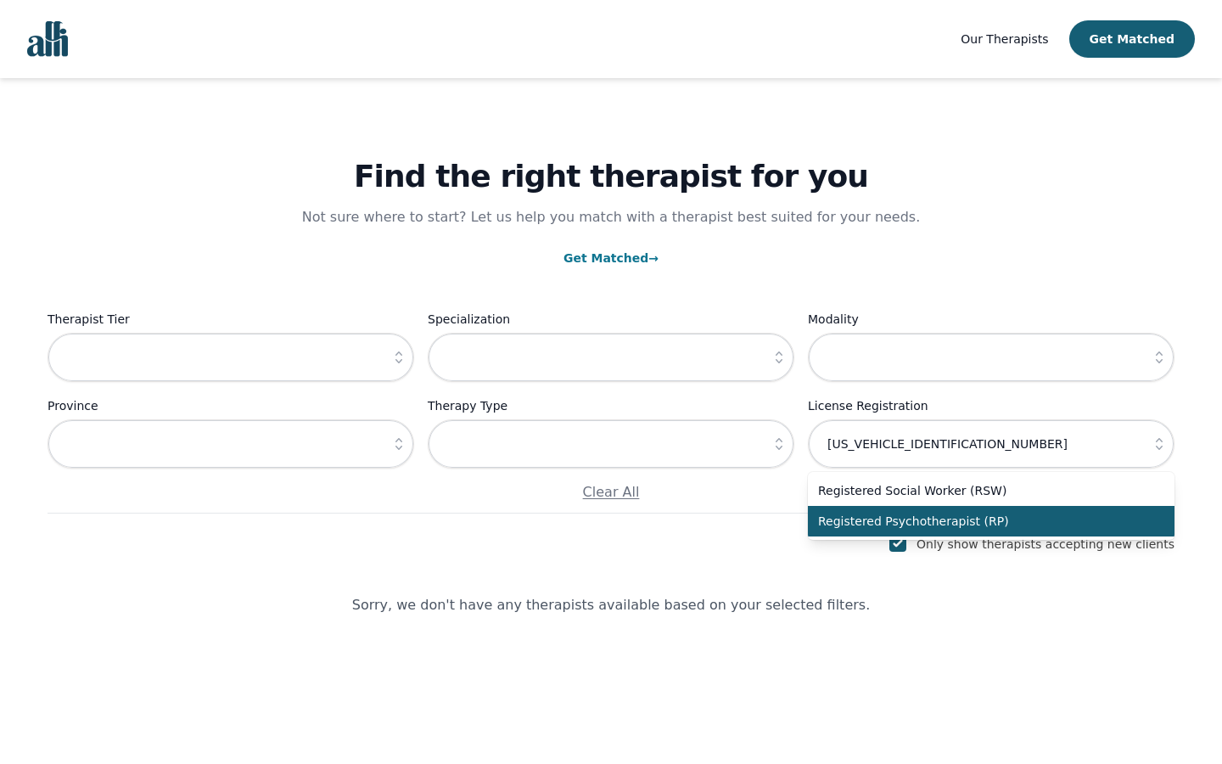
click at [779, 445] on icon "button" at bounding box center [779, 443] width 17 height 17
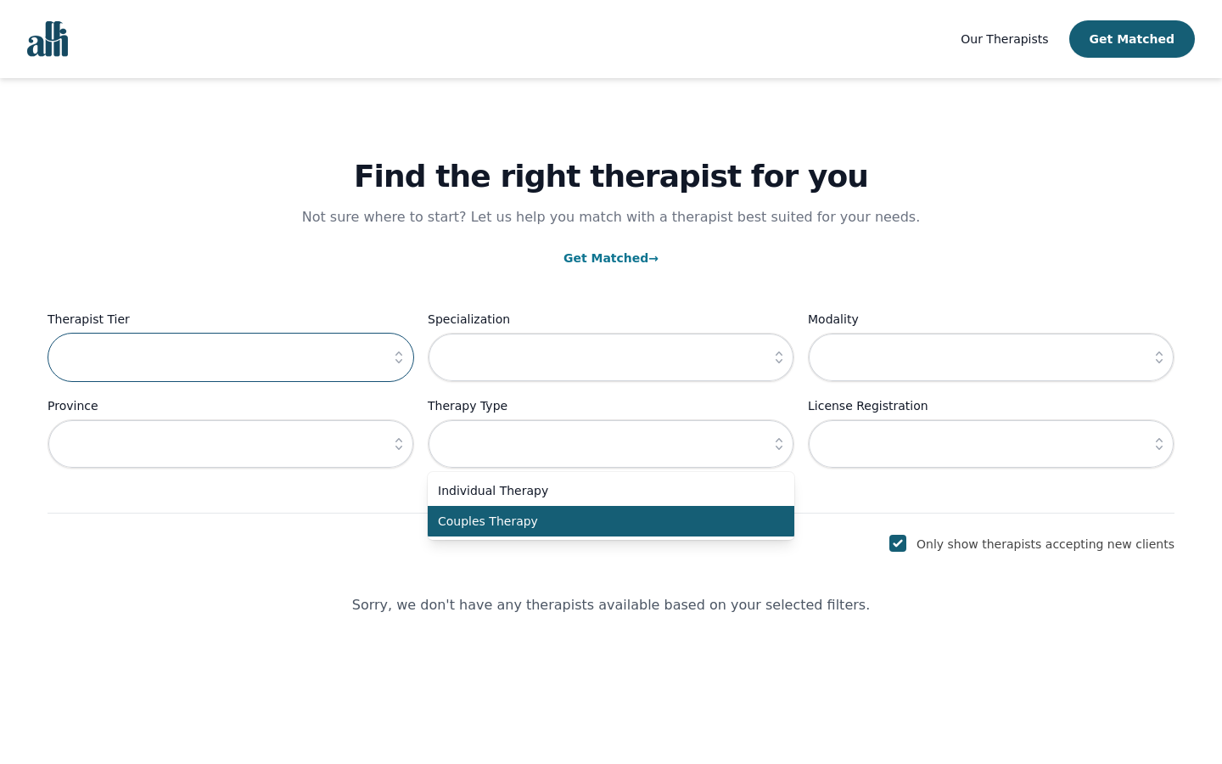
click at [231, 358] on input "text" at bounding box center [231, 357] width 367 height 49
type input "architect"
click at [231, 358] on input "text" at bounding box center [231, 357] width 367 height 49
click at [611, 358] on input "text" at bounding box center [611, 357] width 367 height 49
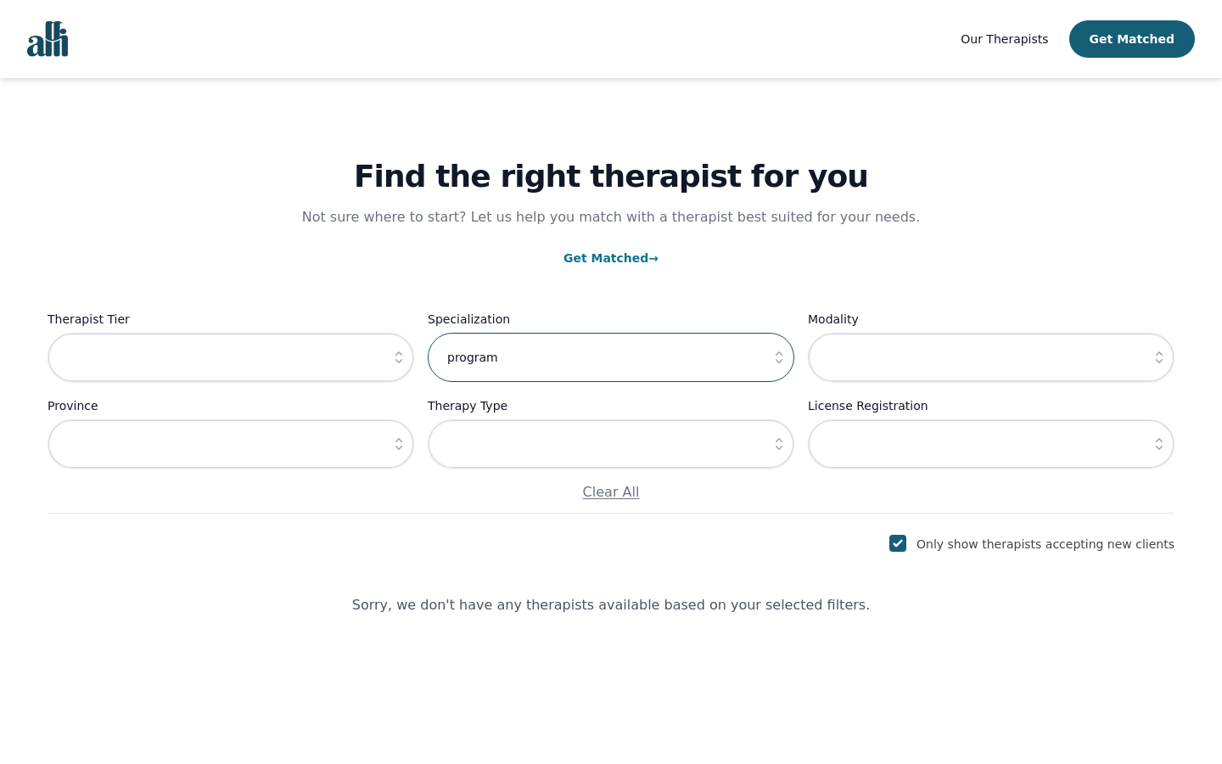
type input "program"
click at [611, 358] on input "text" at bounding box center [611, 357] width 367 height 49
click at [991, 358] on input "text" at bounding box center [991, 357] width 367 height 49
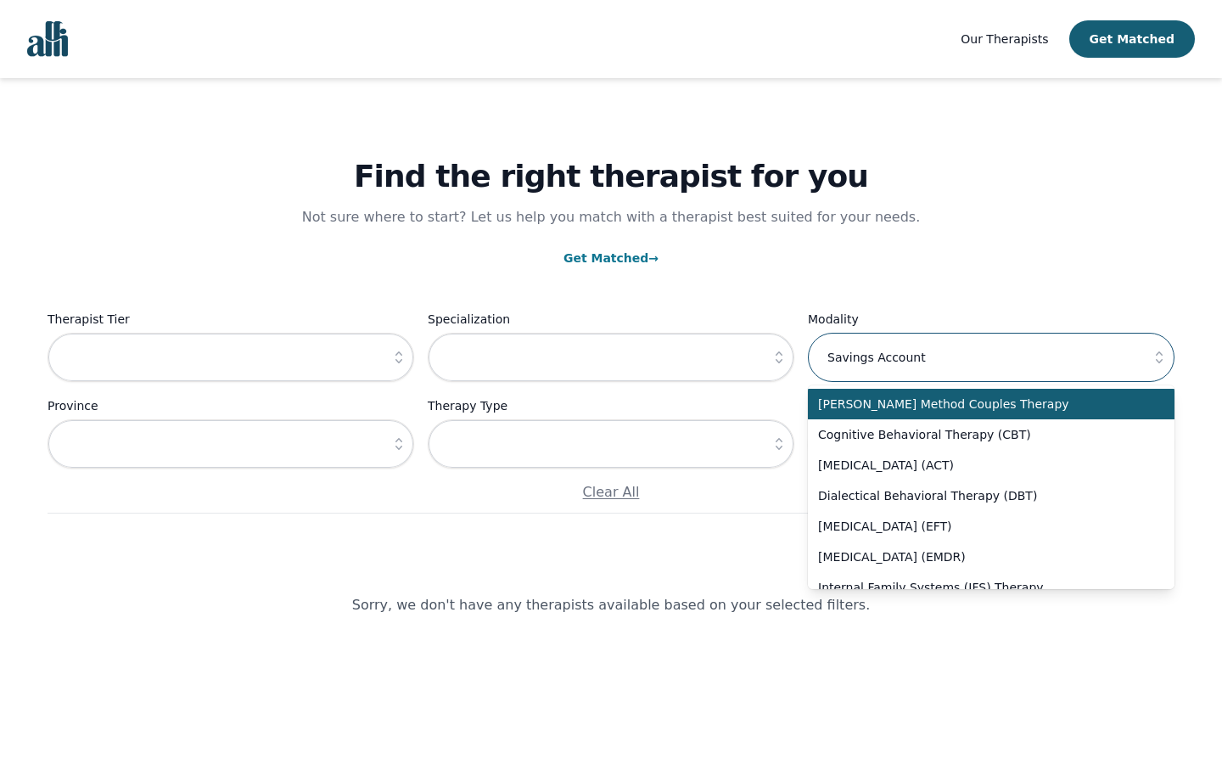
type input "Savings Account"
click at [991, 358] on input "text" at bounding box center [991, 357] width 367 height 49
click at [231, 445] on input "text" at bounding box center [231, 443] width 367 height 49
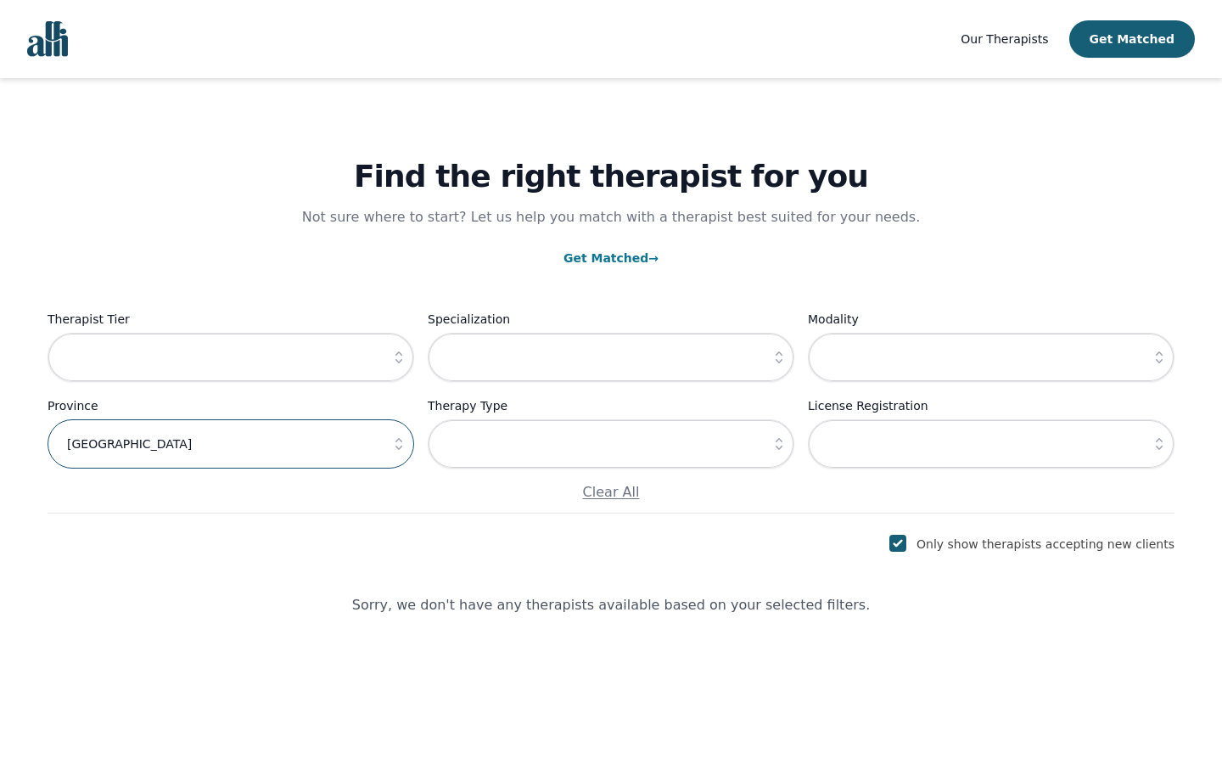
type input "[GEOGRAPHIC_DATA]"
click at [231, 445] on input "text" at bounding box center [231, 443] width 367 height 49
type input "RSS"
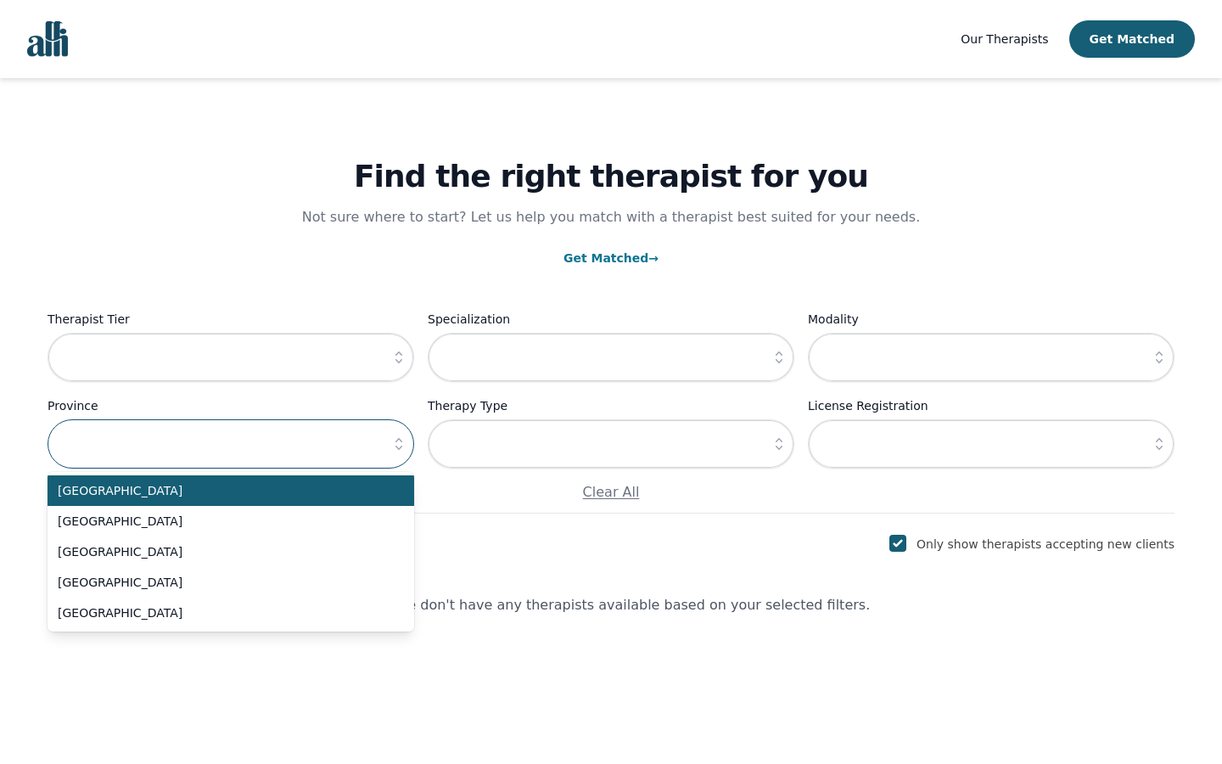
click at [231, 445] on input "text" at bounding box center [231, 443] width 367 height 49
click at [611, 445] on input "text" at bounding box center [611, 443] width 367 height 49
type input "throughput"
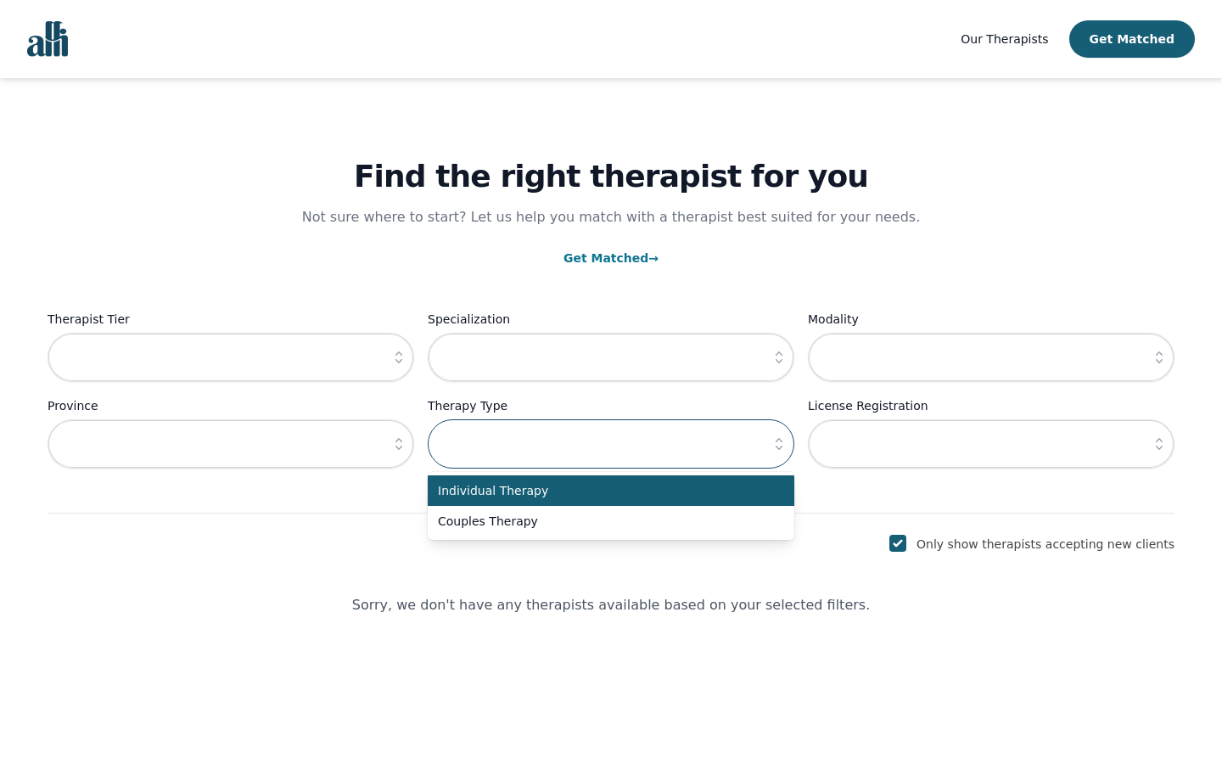
click at [611, 445] on input "text" at bounding box center [611, 443] width 367 height 49
click at [991, 445] on input "text" at bounding box center [991, 443] width 367 height 49
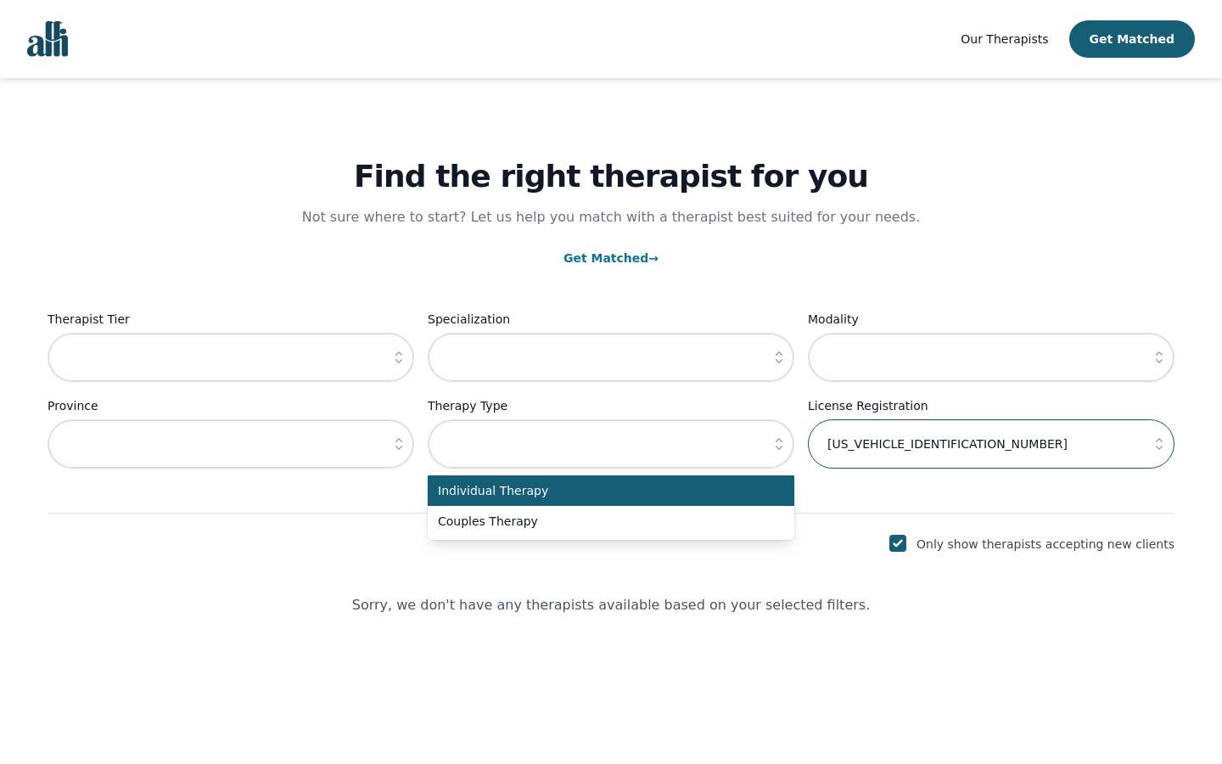
type input "[US_VEHICLE_IDENTIFICATION_NUMBER]"
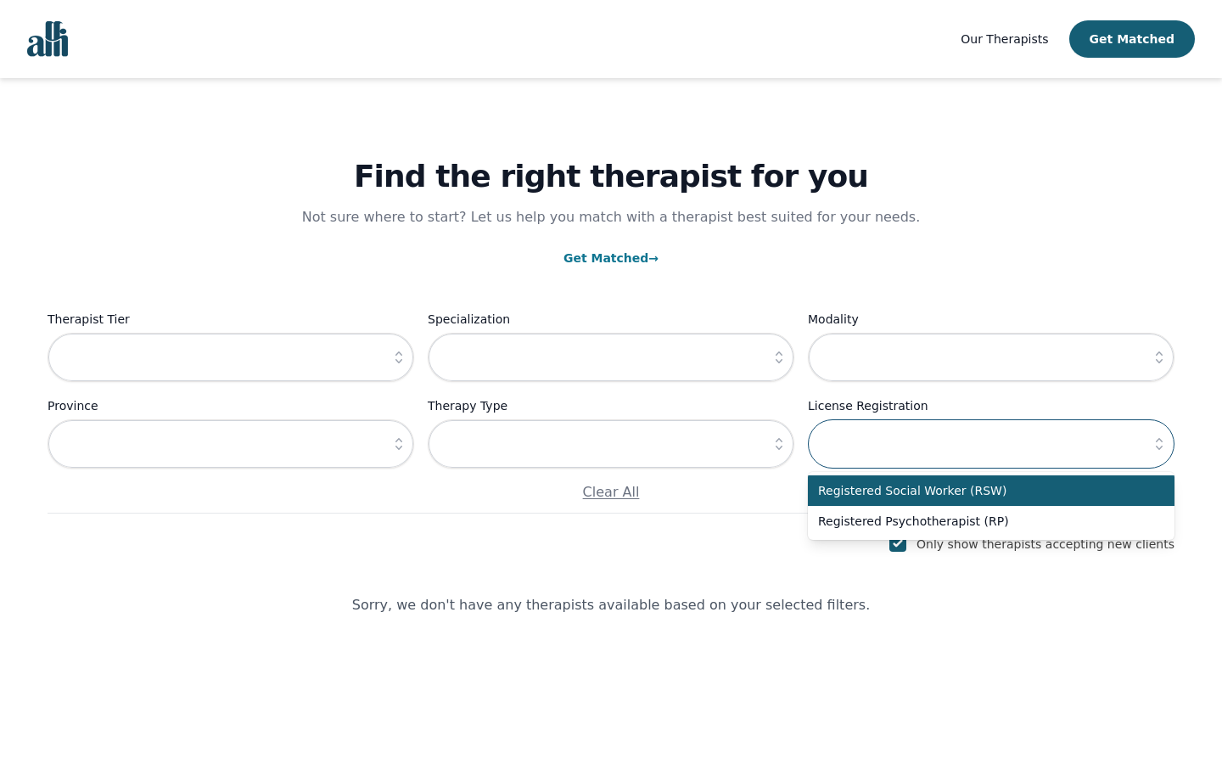
click at [991, 445] on input "text" at bounding box center [991, 443] width 367 height 49
type input "Tools"
click at [991, 445] on input "text" at bounding box center [991, 443] width 367 height 49
click at [907, 544] on input "checkbox" at bounding box center [898, 543] width 17 height 17
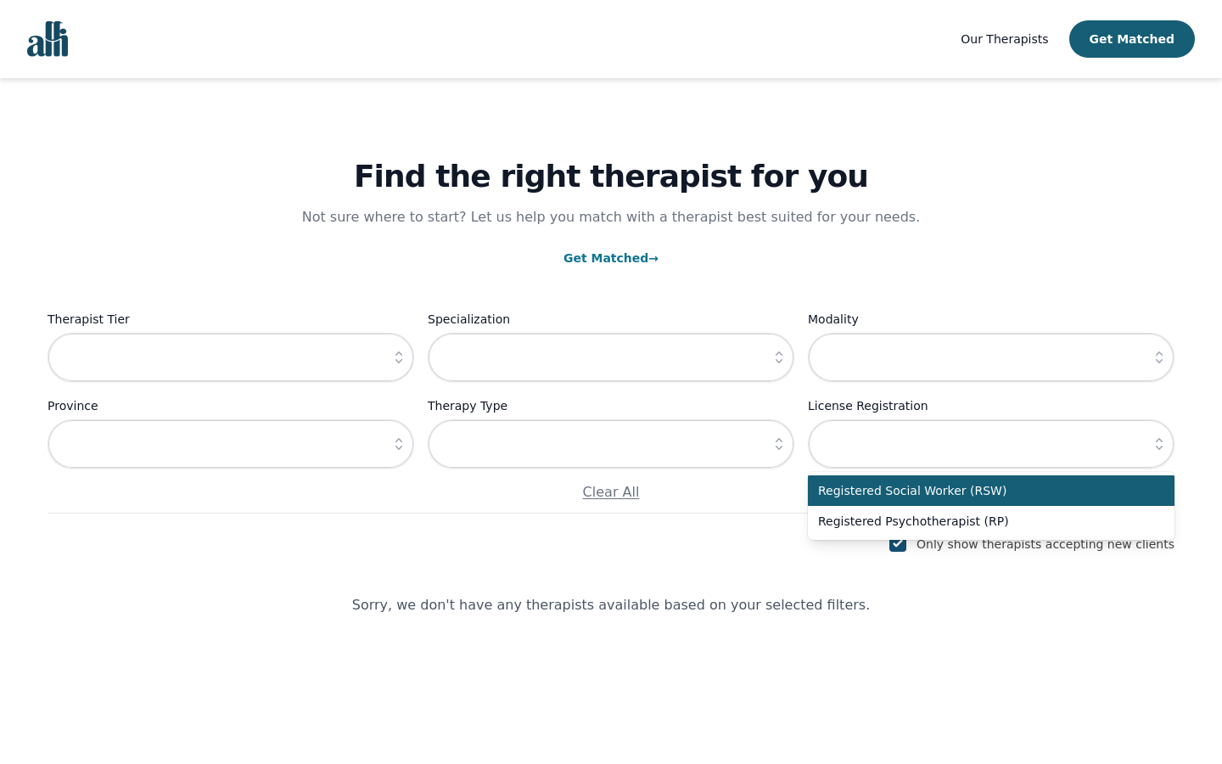
checkbox input "false"
click at [231, 358] on input "text" at bounding box center [231, 357] width 367 height 49
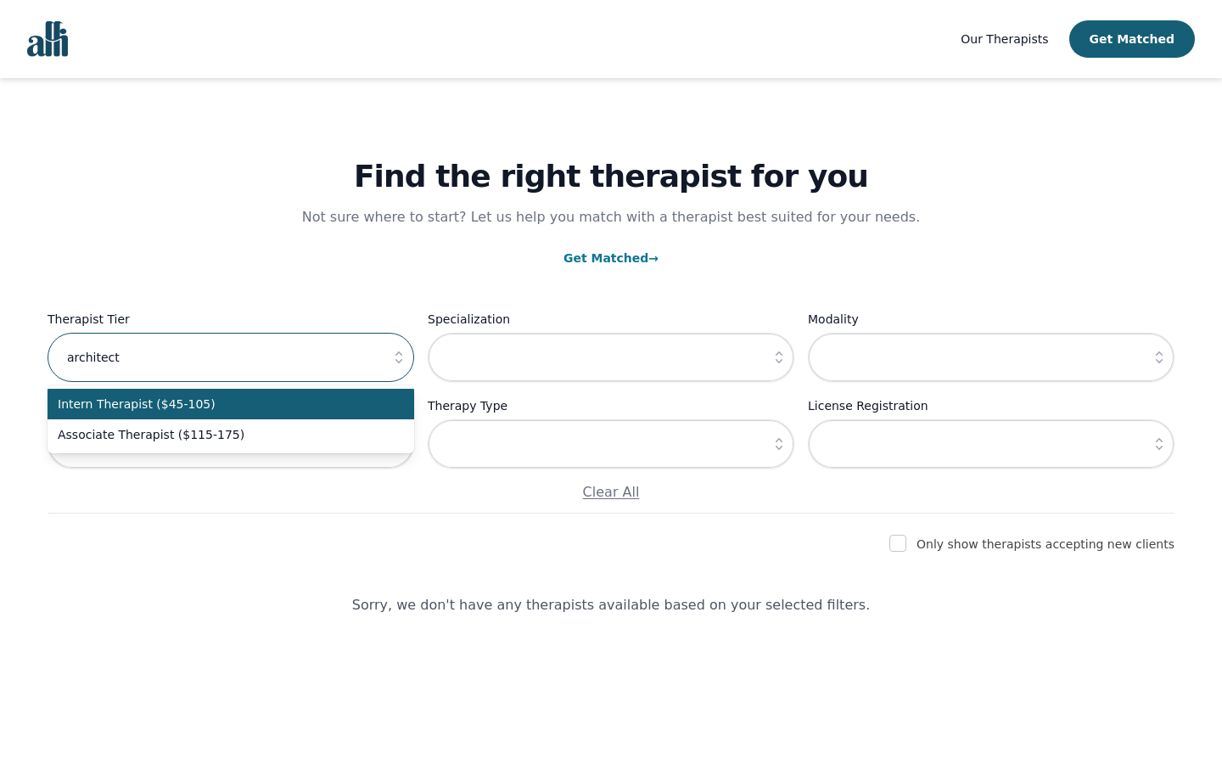
type input "architect"
click at [611, 358] on input "text" at bounding box center [611, 357] width 367 height 49
type input "program"
click at [991, 358] on input "text" at bounding box center [991, 357] width 367 height 49
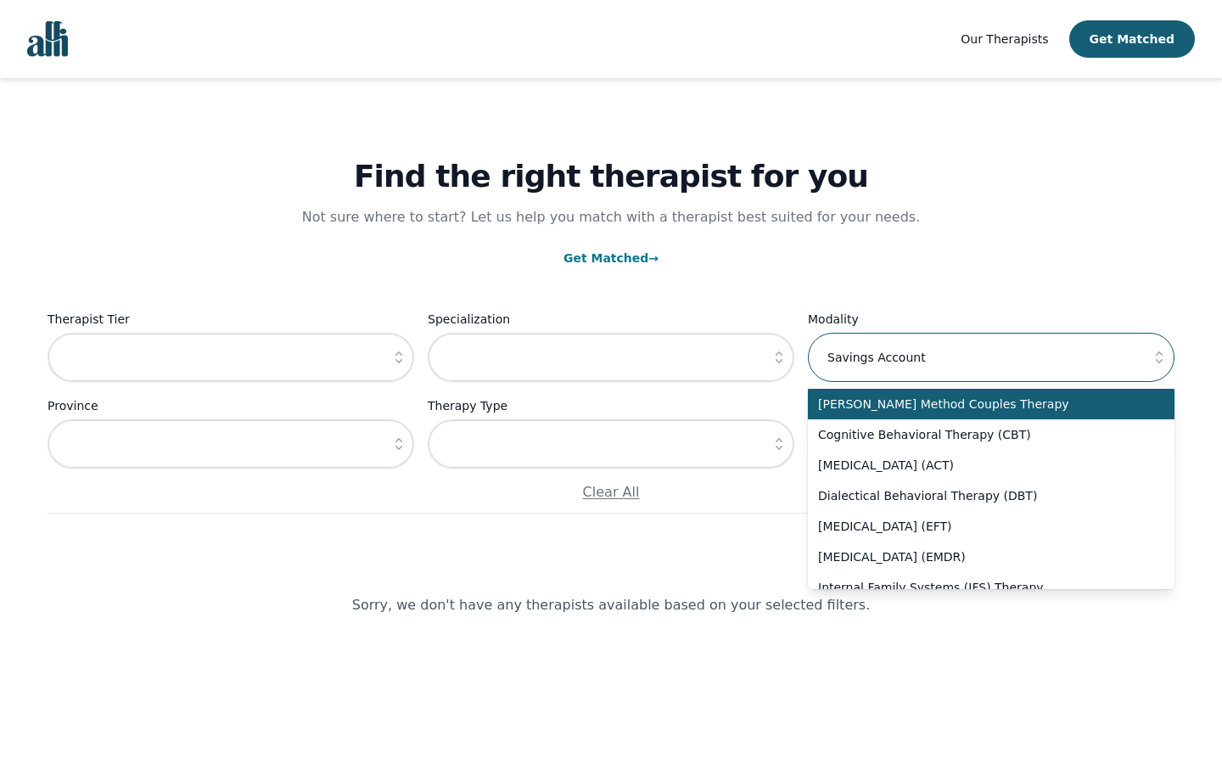
type input "Savings Account"
click at [231, 445] on input "text" at bounding box center [231, 443] width 367 height 49
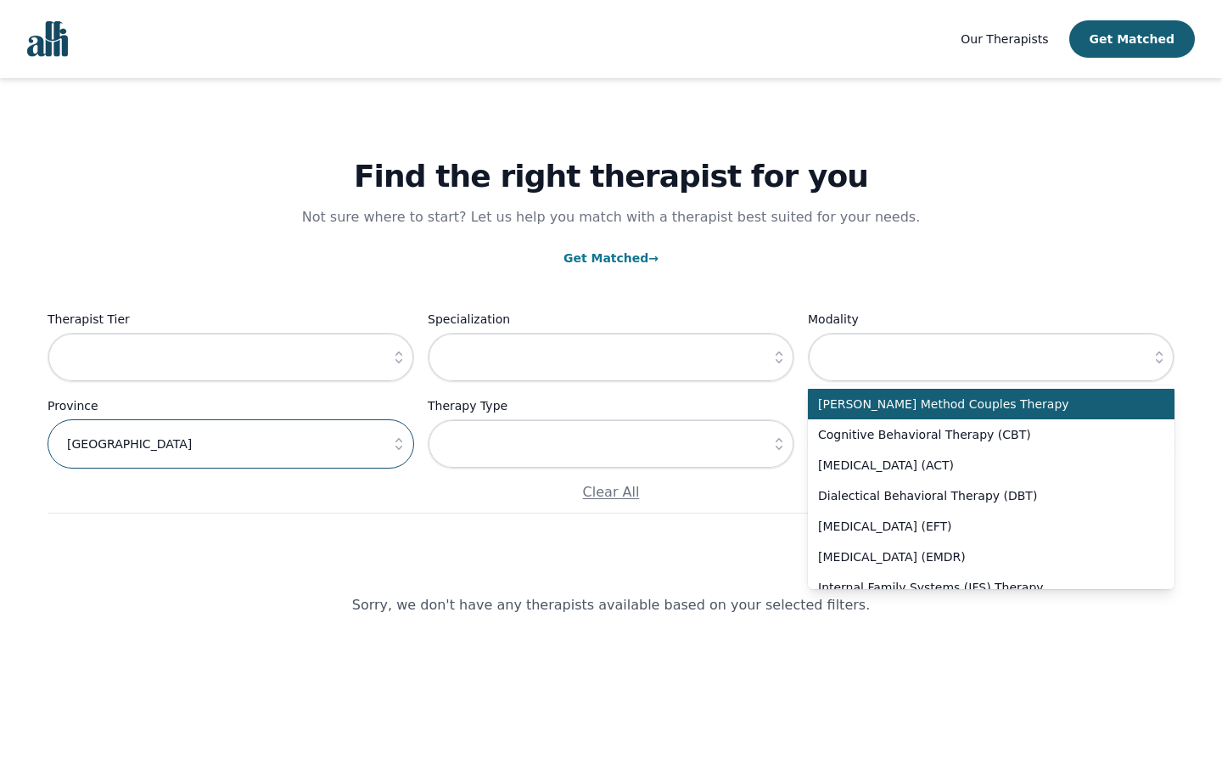
type input "[GEOGRAPHIC_DATA]"
click at [611, 445] on input "text" at bounding box center [611, 443] width 367 height 49
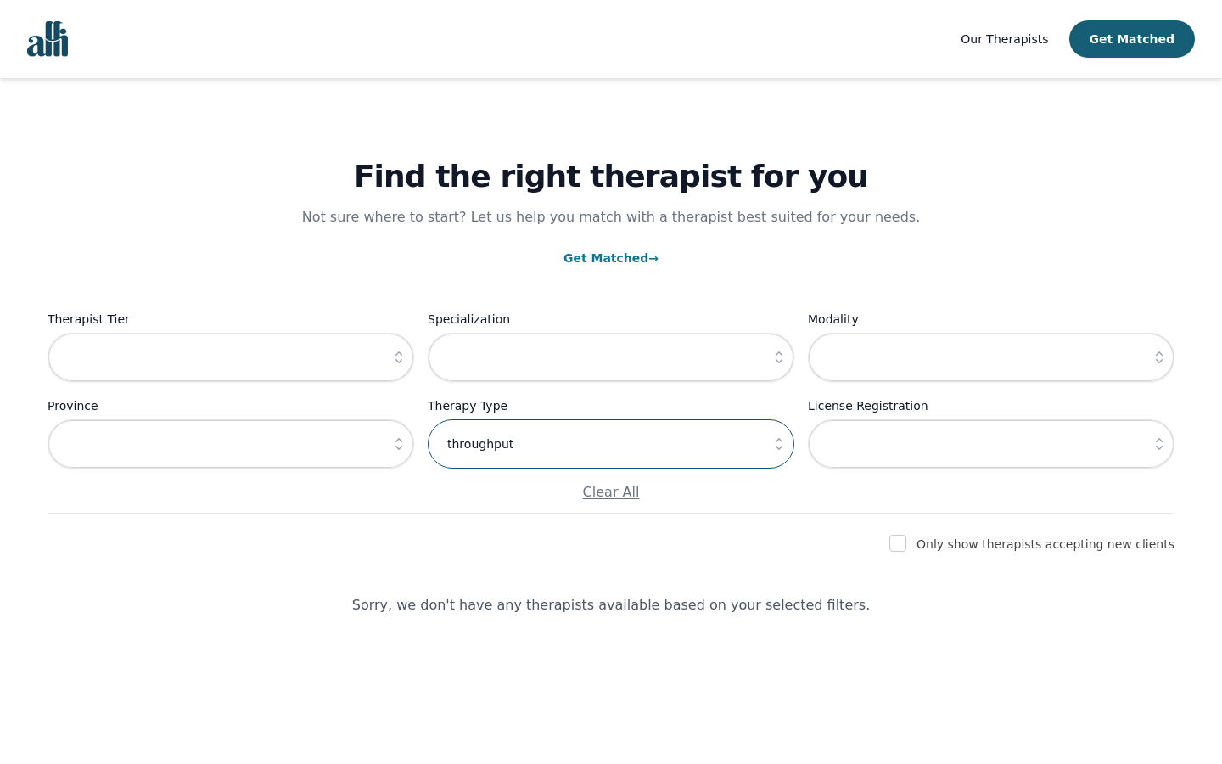
type input "throughput"
click at [991, 445] on input "text" at bounding box center [991, 443] width 367 height 49
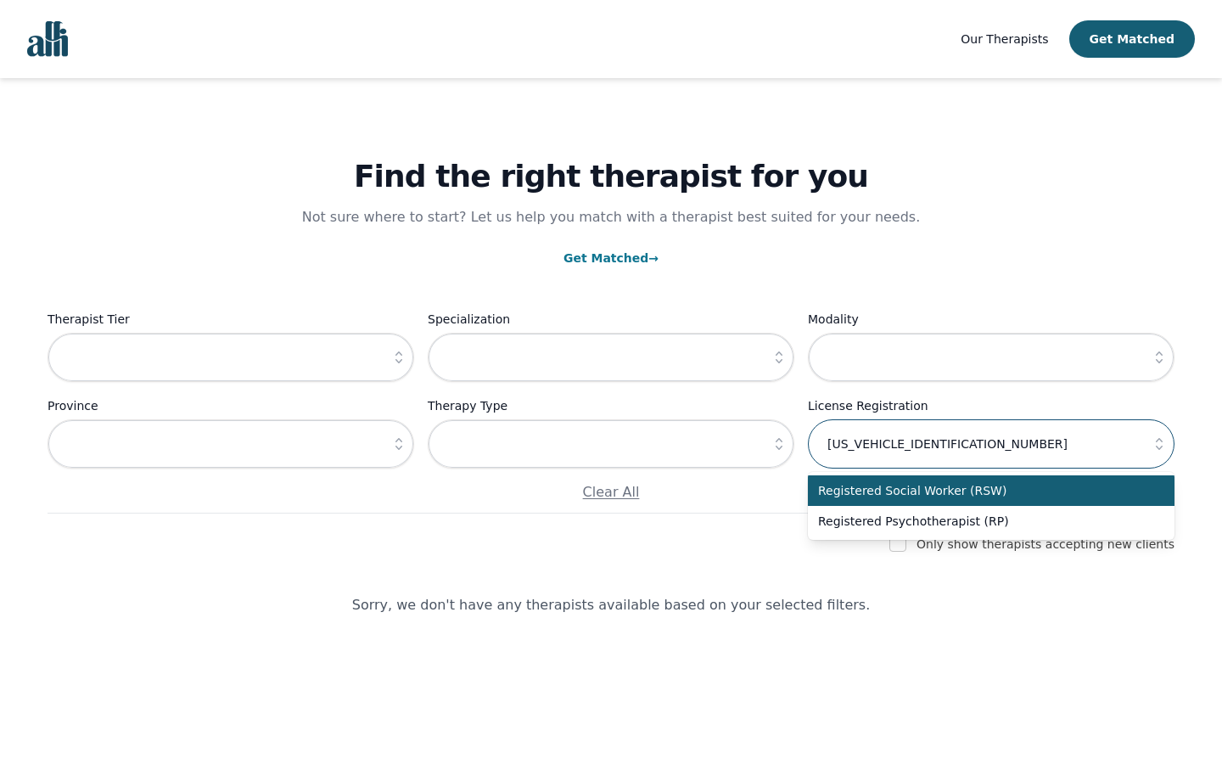
type input "[US_VEHICLE_IDENTIFICATION_NUMBER]"
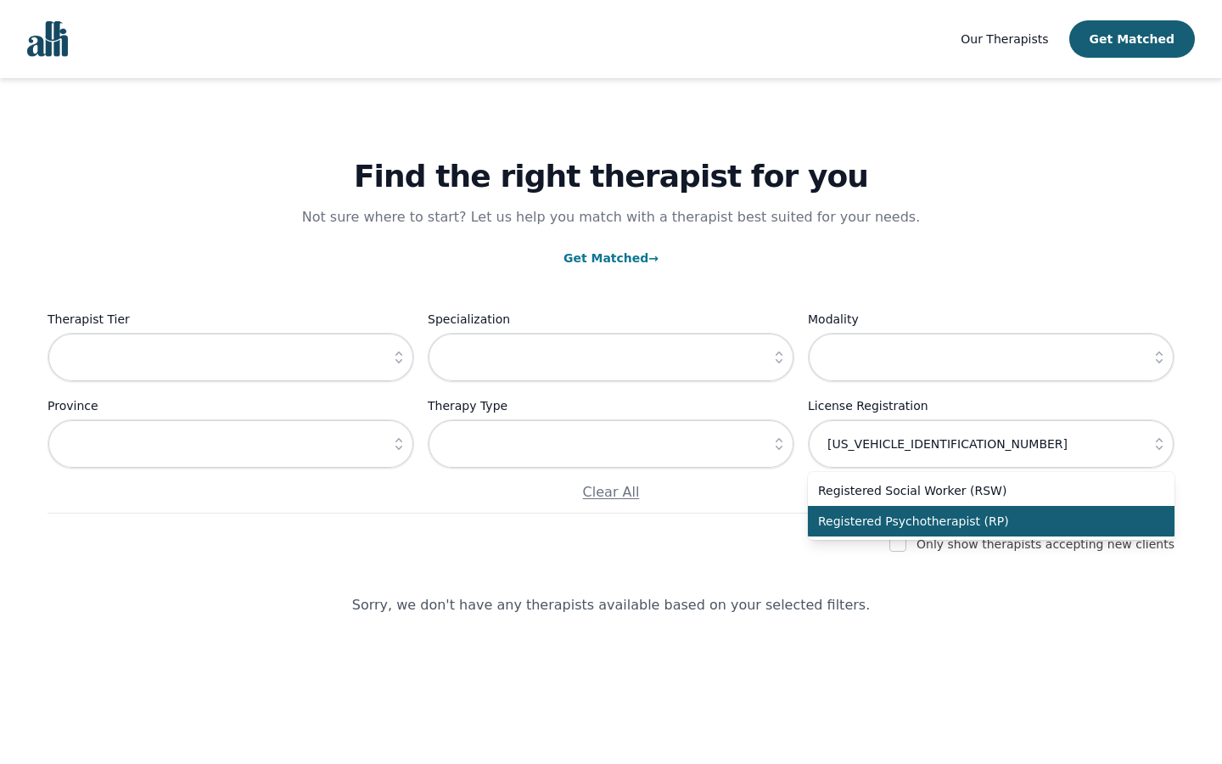
click at [779, 445] on icon "button" at bounding box center [779, 443] width 17 height 17
